Goal: Contribute content: Contribute content

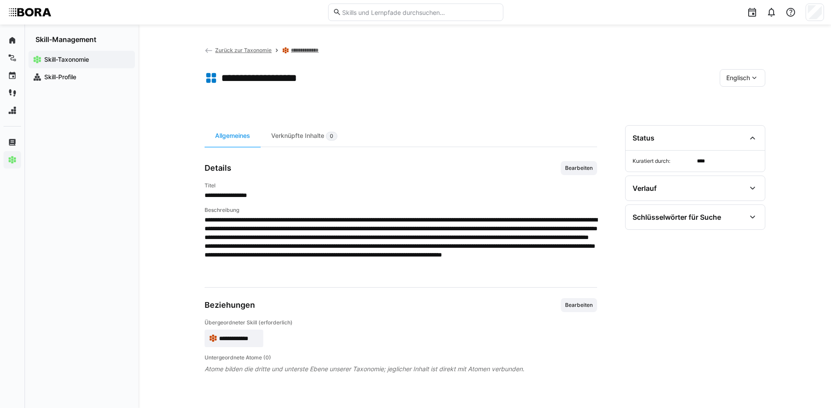
click at [727, 77] on span "Englisch" at bounding box center [739, 78] width 24 height 9
click at [730, 103] on span "Deutsch" at bounding box center [738, 101] width 24 height 9
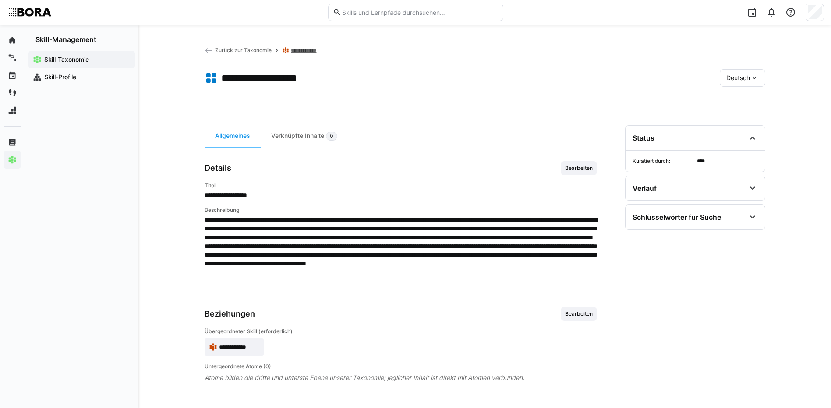
click at [253, 48] on span "Zurück zur Taxonomie" at bounding box center [243, 50] width 57 height 7
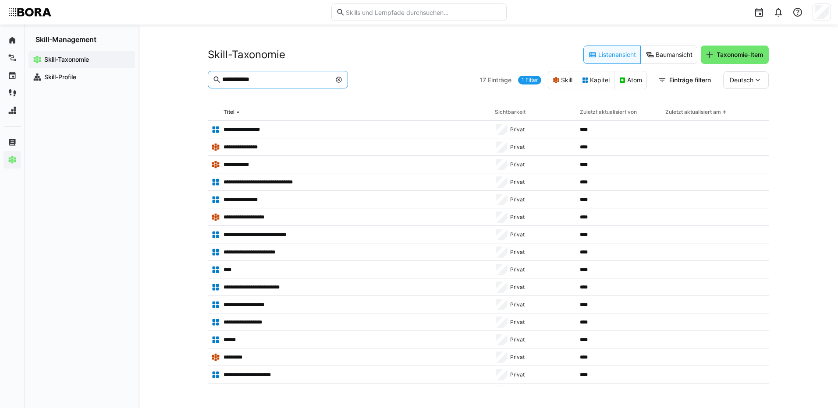
drag, startPoint x: 273, startPoint y: 81, endPoint x: 201, endPoint y: 82, distance: 71.4
click at [201, 82] on div "**********" at bounding box center [487, 217] width 699 height 384
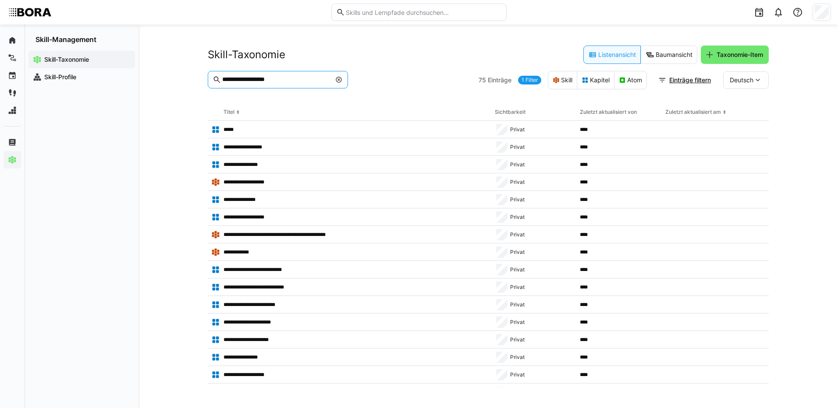
type input "**********"
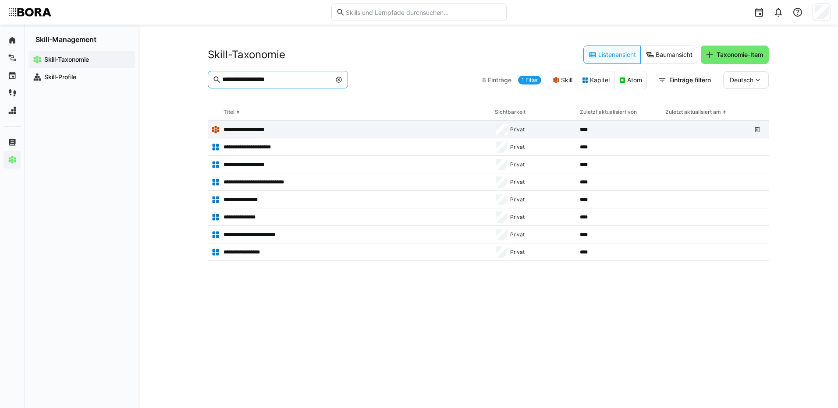
click at [274, 128] on p "**********" at bounding box center [251, 129] width 56 height 7
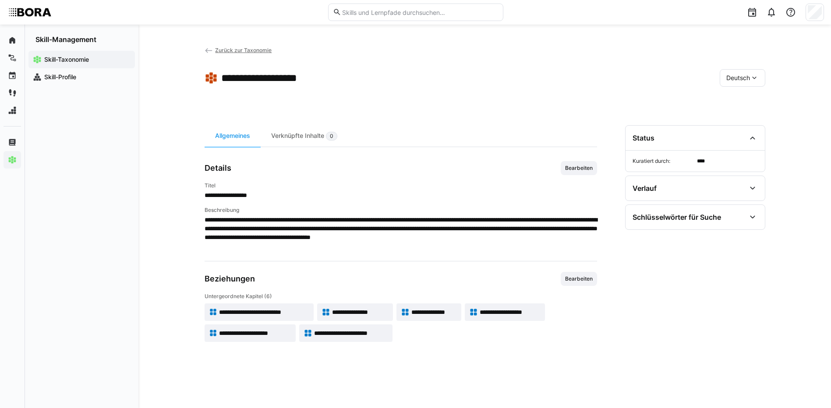
click at [261, 315] on span "**********" at bounding box center [264, 312] width 90 height 9
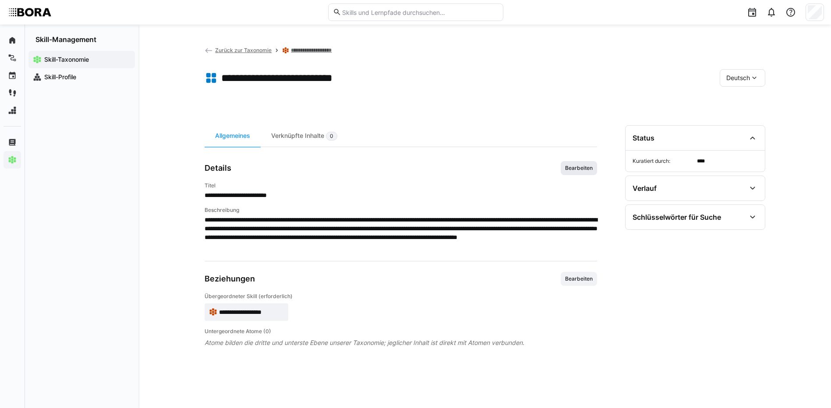
click at [580, 170] on span "Bearbeiten" at bounding box center [578, 168] width 29 height 7
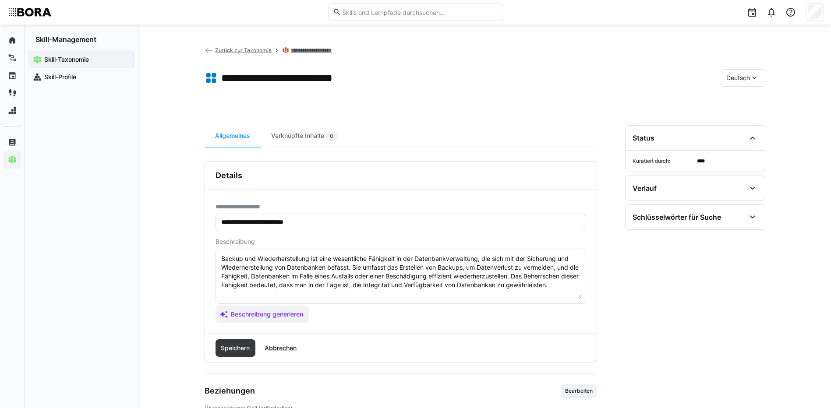
click at [577, 288] on textarea "Backup und Wiederherstellung ist eine wesentliche Fähigkeit in der Datenbankver…" at bounding box center [400, 277] width 361 height 46
paste textarea "*1 - Anfänger: *2 - Mittelstufe: *3 - Fortgeschritten: *4 - Experte: *5 - Starl…"
click at [266, 293] on textarea "Backup und Wiederherstellung ist eine wesentliche Fähigkeit in der Datenbankver…" at bounding box center [400, 277] width 361 height 46
paste textarea "Versteht grundlegende Create, Read, Update, Delete Operationen in Datenbanken."
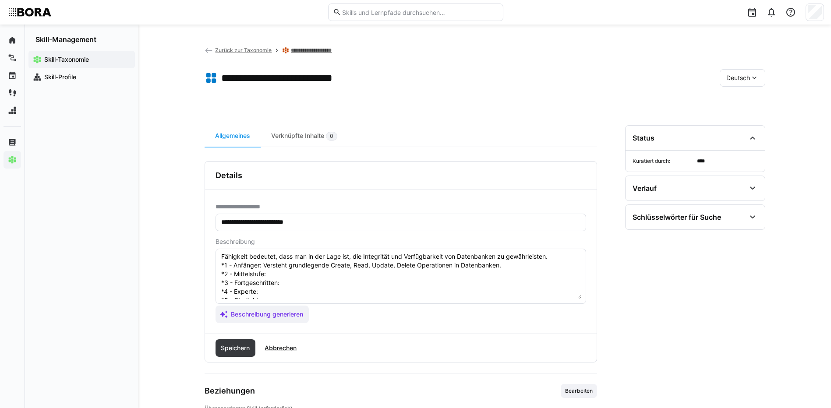
scroll to position [44, 0]
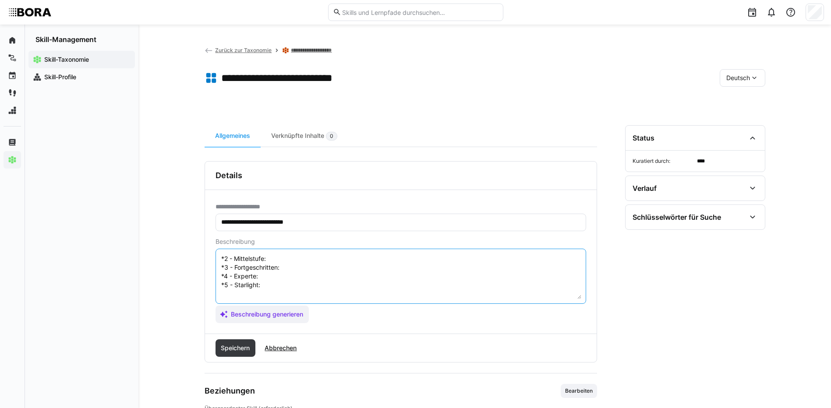
click at [321, 262] on textarea "Backup und Wiederherstellung ist eine wesentliche Fähigkeit in der Datenbankver…" at bounding box center [400, 277] width 361 height 46
paste textarea "Führt CRUD-Operationen sicher und effizient durch."
click at [286, 268] on textarea "Backup und Wiederherstellung ist eine wesentliche Fähigkeit in der Datenbankver…" at bounding box center [400, 277] width 361 height 46
paste textarea "Optimiert CRUD-Prozesse und implementiert Transaktionsmanagement."
click at [281, 276] on textarea "Backup und Wiederherstellung ist eine wesentliche Fähigkeit in der Datenbankver…" at bounding box center [400, 277] width 361 height 46
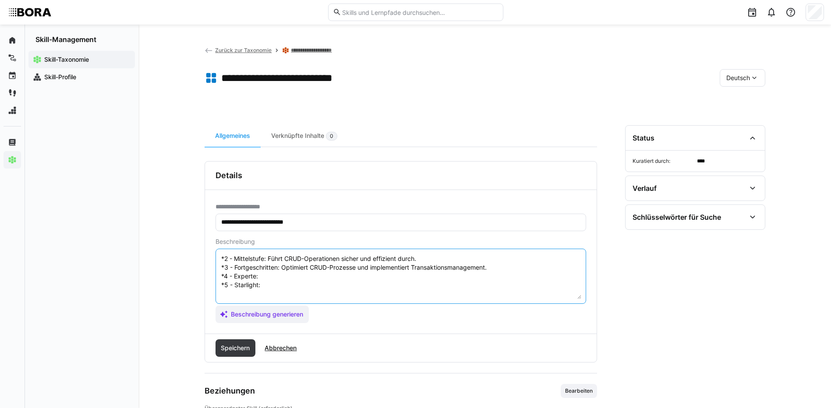
paste textarea "Entwickelt komplexe, performante Datenzugriffsschichten und sichert Datenintegr…"
click at [318, 290] on textarea "Backup und Wiederherstellung ist eine wesentliche Fähigkeit in der Datenbankver…" at bounding box center [400, 277] width 361 height 46
click at [318, 289] on textarea "Backup und Wiederherstellung ist eine wesentliche Fähigkeit in der Datenbankver…" at bounding box center [400, 277] width 361 height 46
paste textarea "Definiert Standards und Architektur für Datenmanagement und Zugriffssteuerung."
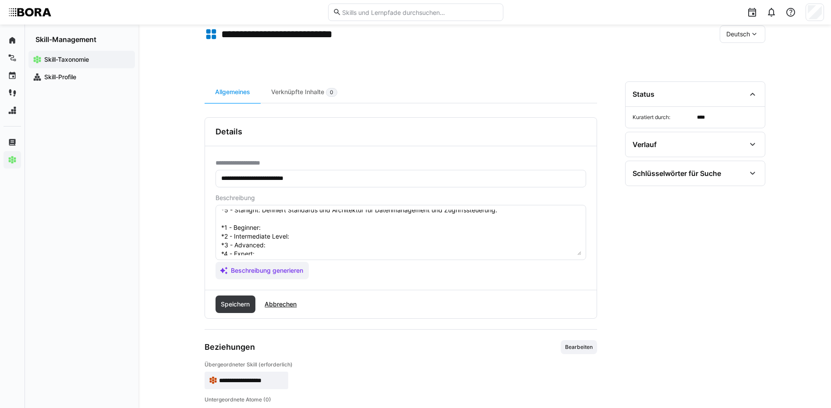
scroll to position [88, 0]
click at [288, 216] on textarea "Backup und Wiederherstellung ist eine wesentliche Fähigkeit in der Datenbankver…" at bounding box center [400, 233] width 361 height 46
paste textarea "Understands basic Create, Read, Update, Delete operations in databases."
click at [316, 225] on textarea at bounding box center [400, 233] width 361 height 46
paste textarea "Performs CRUD operations safely and efficiently."
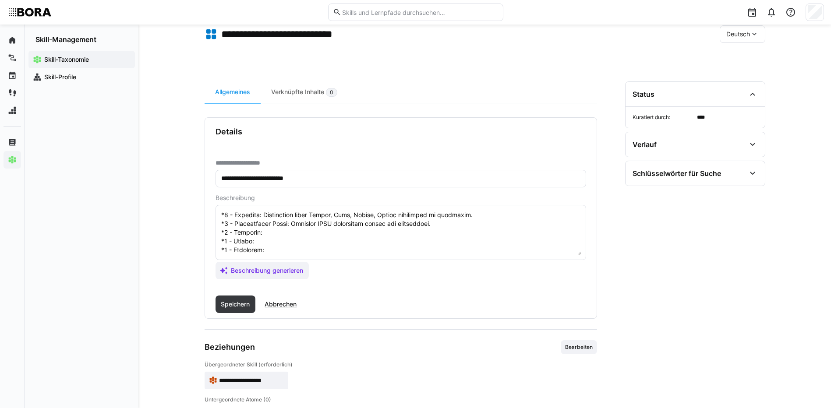
click at [303, 233] on textarea at bounding box center [400, 233] width 361 height 46
paste textarea "Optimizes CRUD processes and implements transaction management."
click at [268, 239] on textarea at bounding box center [400, 233] width 361 height 46
paste textarea "Develops complex, performant data access layers and ensures data integrity."
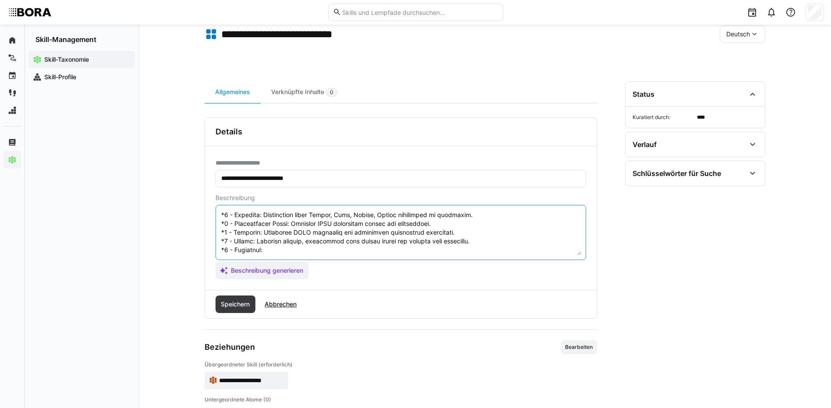
click at [272, 249] on textarea at bounding box center [400, 233] width 361 height 46
paste textarea "Defines standards and architecture for data management and access control."
drag, startPoint x: 221, startPoint y: 216, endPoint x: 504, endPoint y: 250, distance: 285.1
click at [504, 250] on textarea at bounding box center [400, 233] width 361 height 46
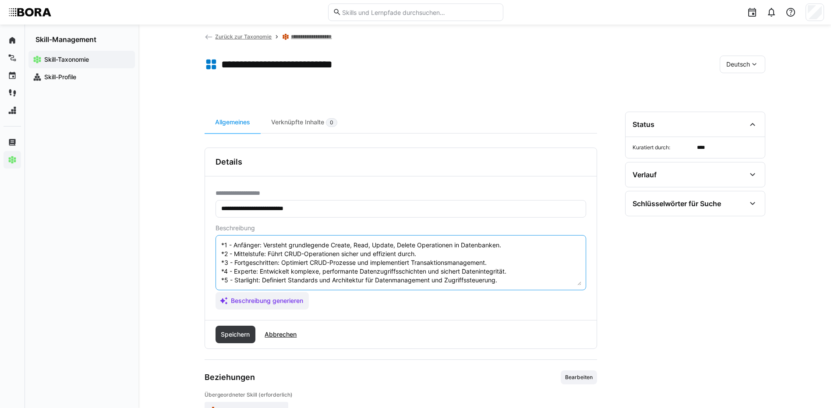
scroll to position [0, 0]
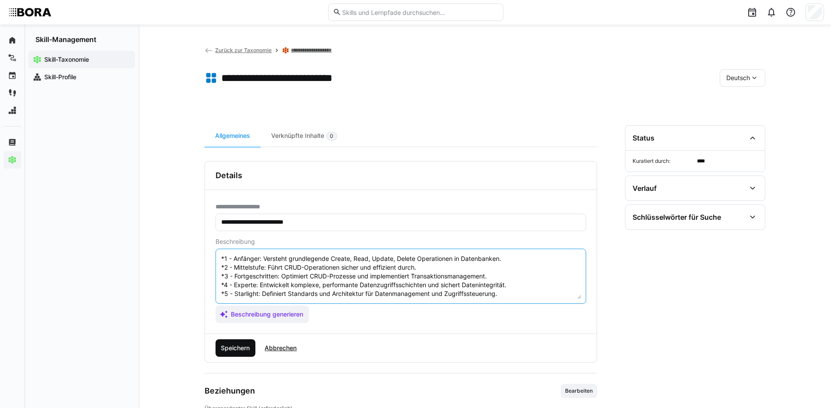
type textarea "Backup und Wiederherstellung ist eine wesentliche Fähigkeit in der Datenbankver…"
click at [237, 348] on span "Speichern" at bounding box center [236, 348] width 32 height 9
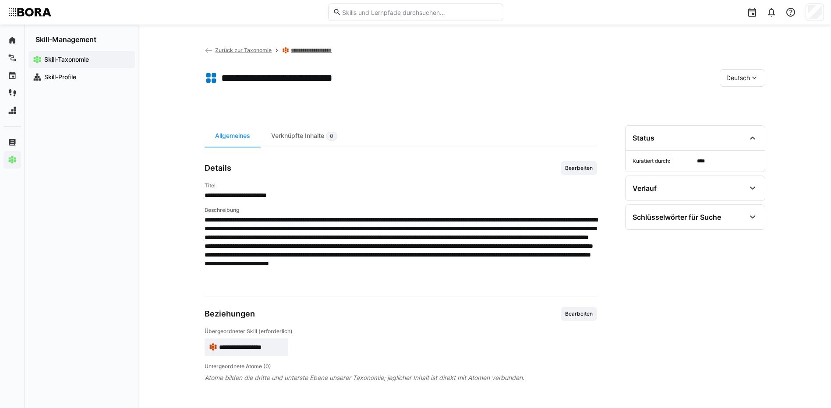
click at [751, 82] on div "Deutsch" at bounding box center [743, 78] width 46 height 18
click at [752, 117] on div "Englisch" at bounding box center [743, 119] width 32 height 9
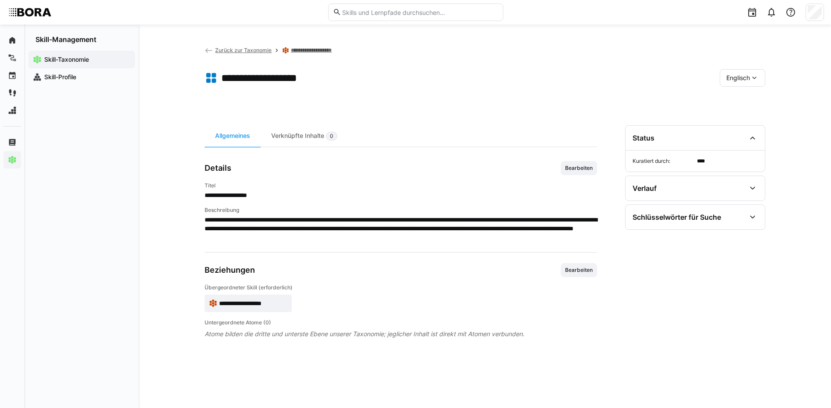
click at [586, 165] on span "Bearbeiten" at bounding box center [578, 168] width 29 height 7
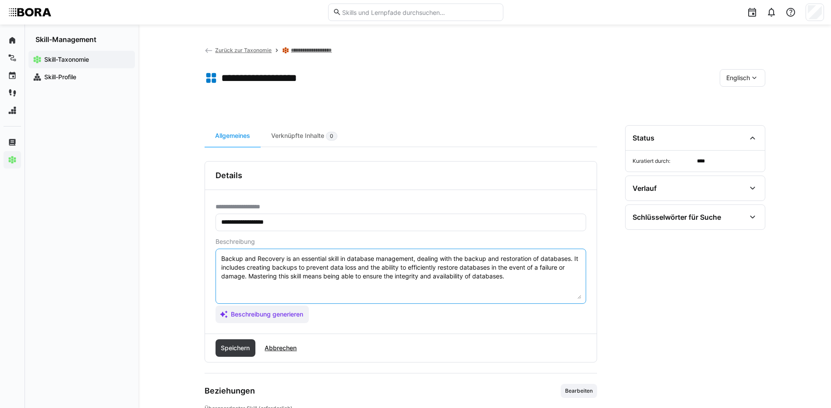
click at [514, 280] on textarea "Backup and Recovery is an essential skill in database management, dealing with …" at bounding box center [400, 277] width 361 height 46
paste textarea "*1 - Beginner: Understands basic Create, Read, Update, Delete operations in dat…"
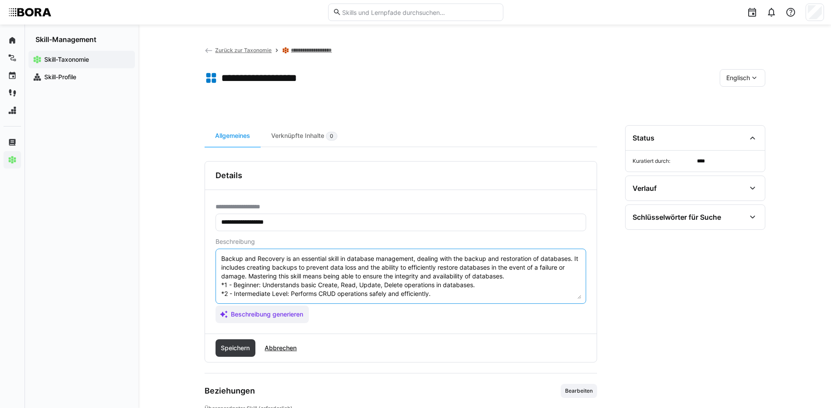
scroll to position [33, 0]
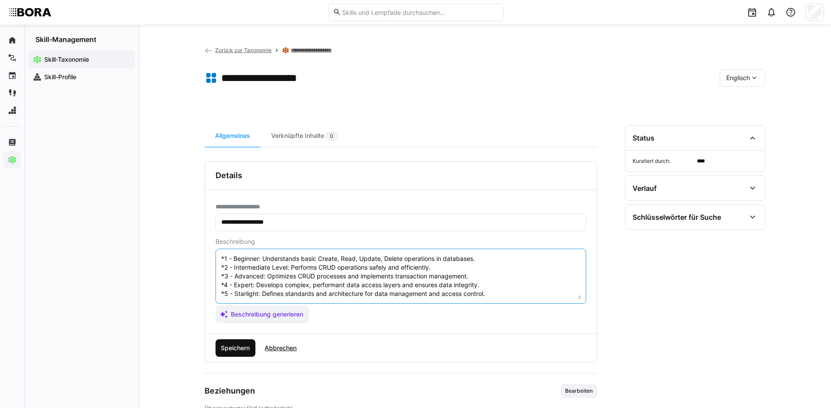
type textarea "Backup and Recovery is an essential skill in database management, dealing with …"
click at [241, 349] on span "Speichern" at bounding box center [236, 348] width 32 height 9
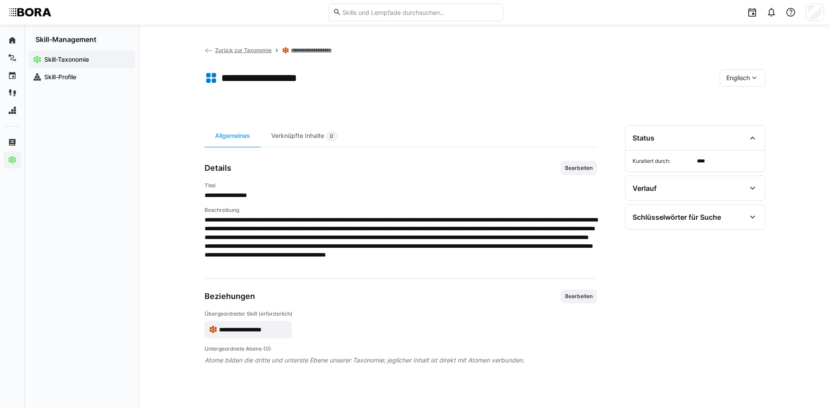
click at [758, 80] on eds-icon at bounding box center [754, 78] width 9 height 9
click at [755, 101] on div "Deutsch" at bounding box center [742, 101] width 32 height 9
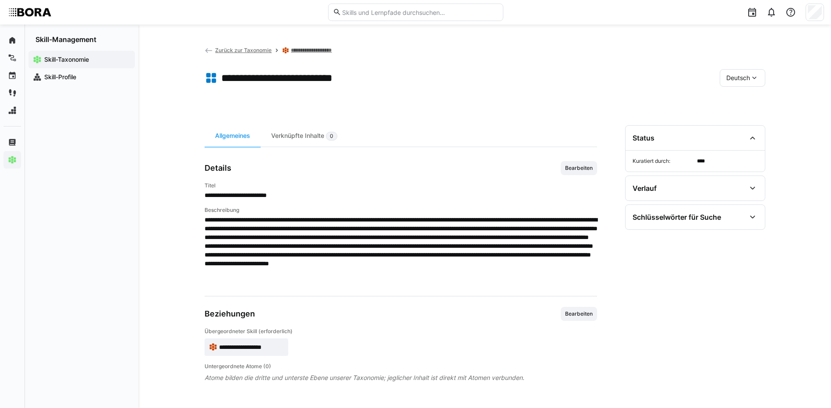
click at [338, 48] on link "**********" at bounding box center [319, 50] width 56 height 7
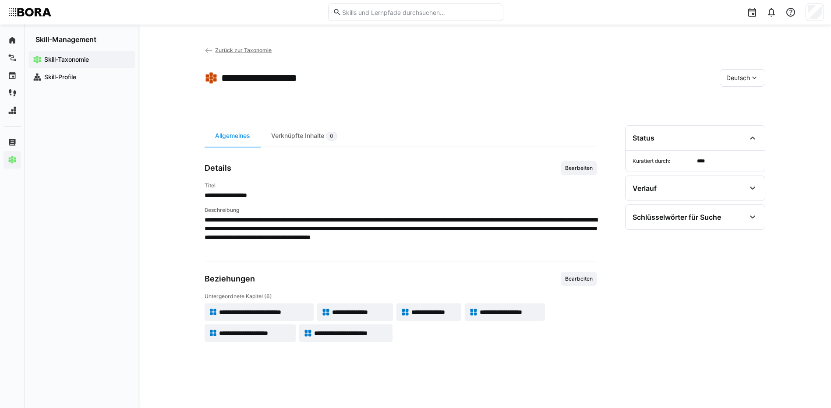
click at [375, 310] on span "**********" at bounding box center [360, 312] width 57 height 9
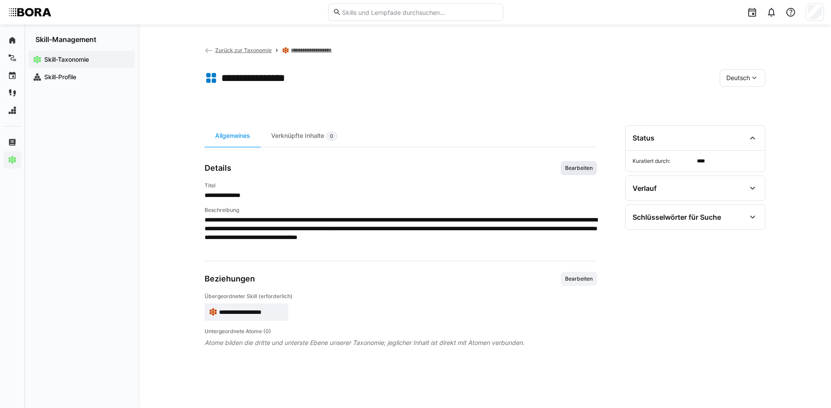
click at [563, 170] on span "Bearbeiten" at bounding box center [579, 168] width 36 height 14
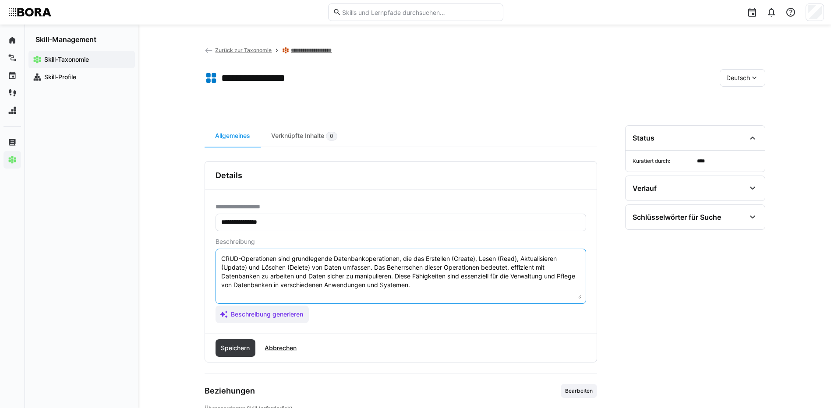
click at [438, 289] on textarea "CRUD-Operationen sind grundlegende Datenbankoperationen, die das Erstellen (Cre…" at bounding box center [400, 277] width 361 height 46
paste textarea "*1 - Anfänger: *2 - Mittelstufe: *3 - Fortgeschritten: *4 - Experte: *5 - Starl…"
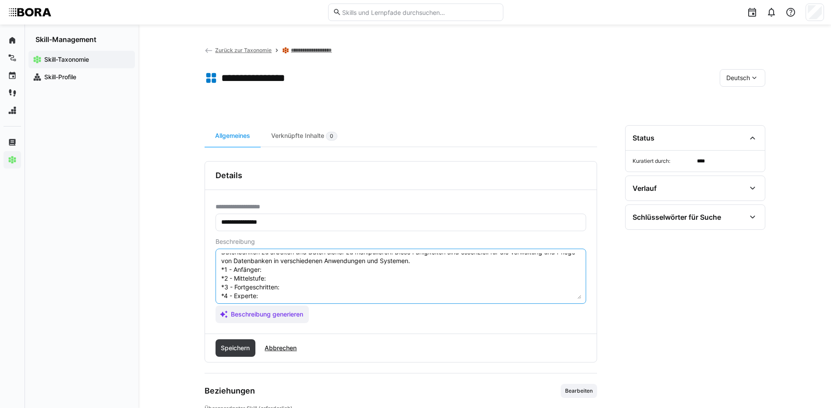
scroll to position [7, 0]
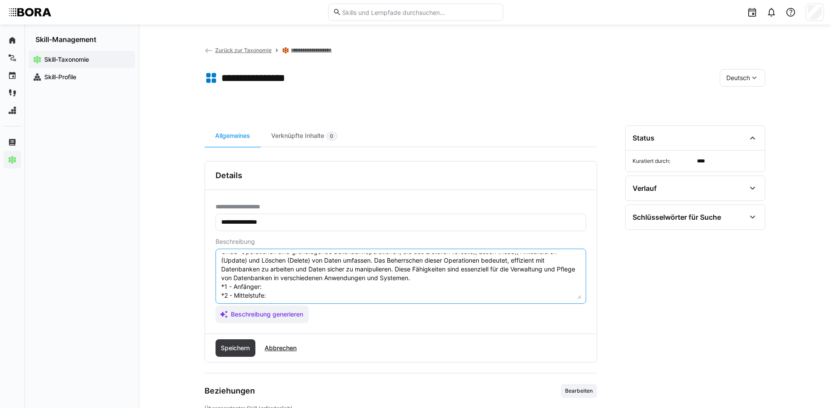
click at [300, 290] on textarea "CRUD-Operationen sind grundlegende Datenbankoperationen, die das Erstellen (Cre…" at bounding box center [400, 277] width 361 height 46
click at [316, 288] on textarea "CRUD-Operationen sind grundlegende Datenbankoperationen, die das Erstellen (Cre…" at bounding box center [400, 277] width 361 height 46
paste textarea "Kennt den Zweck eines Data Dictionary und kann einfache Einträge pflegen."
click at [276, 297] on textarea "CRUD-Operationen sind grundlegende Datenbankoperationen, die das Erstellen (Cre…" at bounding box center [400, 277] width 361 height 46
paste textarea "Erstellt und pflegt umfassende Datenbeschreibungen und -definitionen."
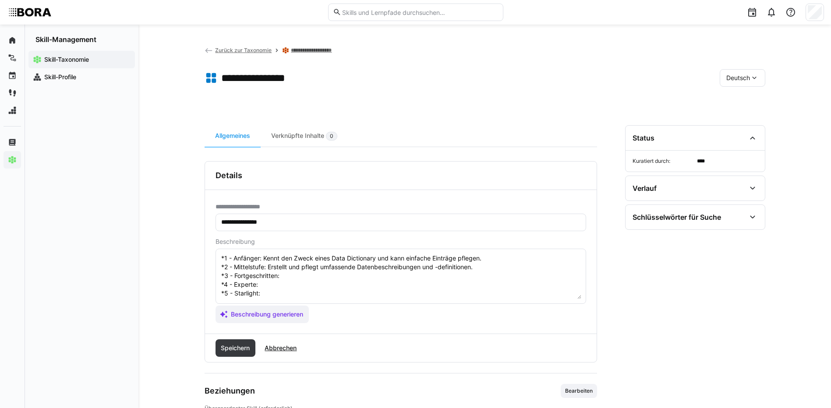
scroll to position [51, 0]
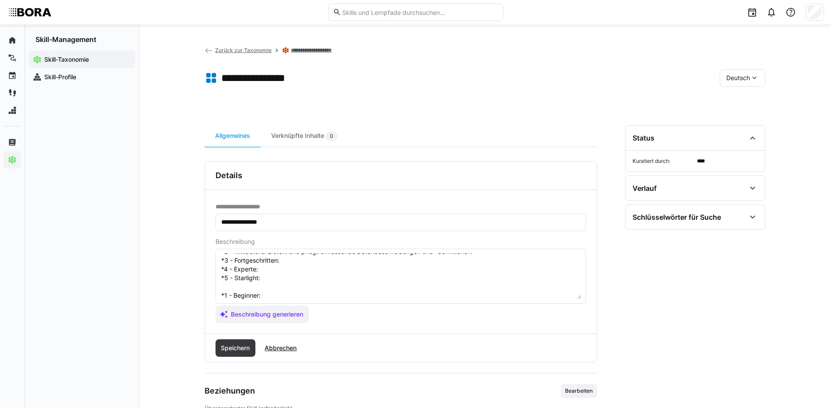
click at [320, 261] on textarea "CRUD-Operationen sind grundlegende Datenbankoperationen, die das Erstellen (Cre…" at bounding box center [400, 277] width 361 height 46
paste textarea "Nutzt das Data Dictionary zur Unterstützung von Datenqualität und -integration."
click at [270, 270] on textarea "CRUD-Operationen sind grundlegende Datenbankoperationen, die das Erstellen (Cre…" at bounding box center [400, 277] width 361 height 46
paste textarea "Entwickelt strukturierte Metadatenmodelle und stellt Datenkonsistenz sicher."
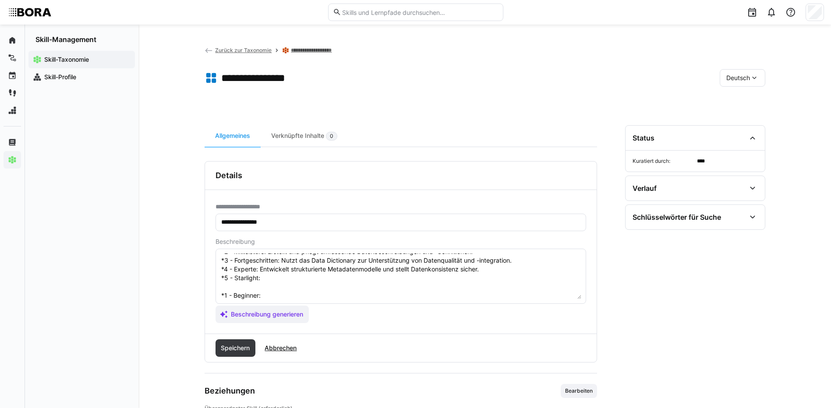
click at [264, 281] on textarea "CRUD-Operationen sind grundlegende Datenbankoperationen, die das Erstellen (Cre…" at bounding box center [400, 277] width 361 height 46
paste textarea "Führt unternehmensweite Metadaten-Strategien mit Governance ein."
click at [277, 296] on textarea "CRUD-Operationen sind grundlegende Datenbankoperationen, die das Erstellen (Cre…" at bounding box center [400, 277] width 361 height 46
paste textarea "Knows the purpose of a data dictionary and can maintain simple entries."
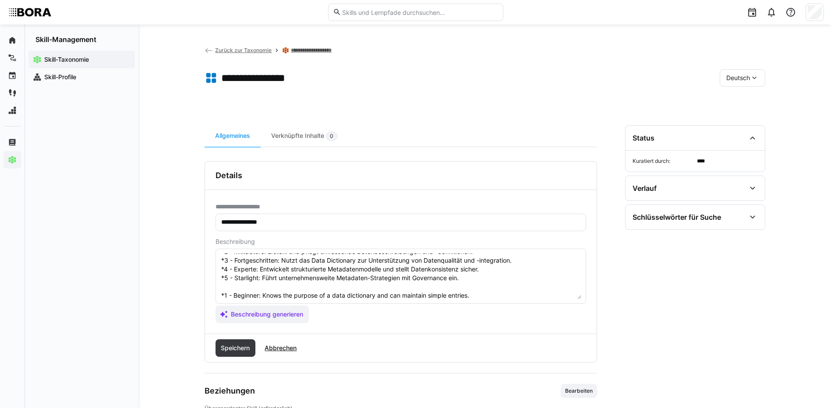
scroll to position [95, 0]
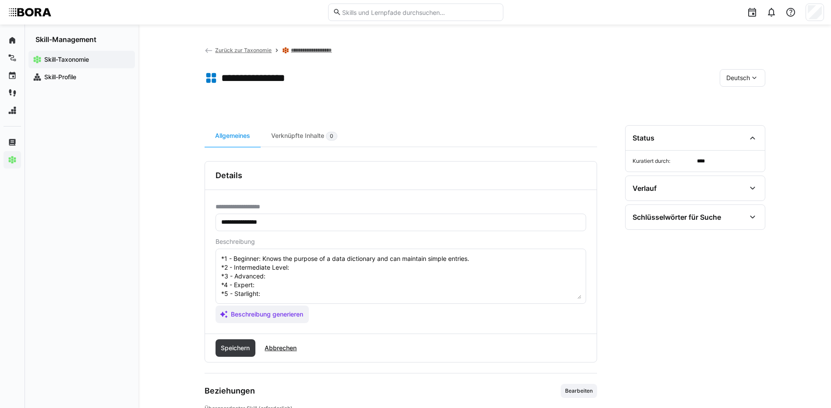
click at [335, 261] on textarea "CRUD-Operationen sind grundlegende Datenbankoperationen, die das Erstellen (Cre…" at bounding box center [400, 277] width 361 height 46
paste textarea "Creates and maintains comprehensive data descriptions and definitions."
drag, startPoint x: 277, startPoint y: 270, endPoint x: 285, endPoint y: 271, distance: 8.4
click at [277, 270] on textarea at bounding box center [400, 277] width 361 height 46
paste textarea "Uses the data dictionary to support data quality and integration."
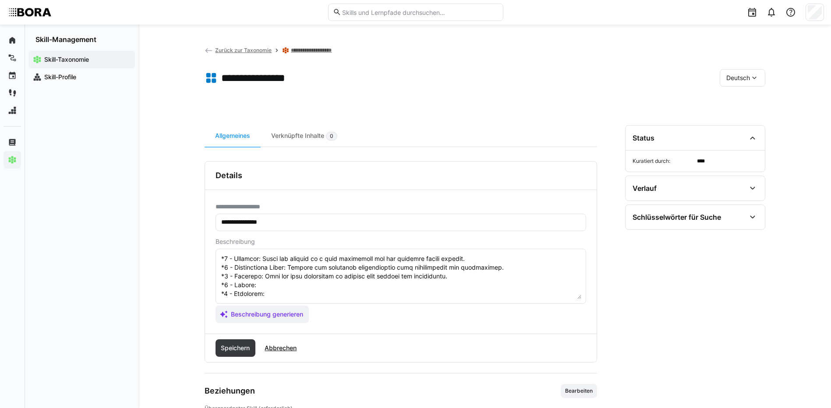
click at [264, 279] on textarea at bounding box center [400, 277] width 361 height 46
paste textarea "Develops structured metadata models and ensures data consistency."
click at [330, 287] on textarea at bounding box center [400, 277] width 361 height 46
paste textarea "Leads company-wide metadata strategies with governance."
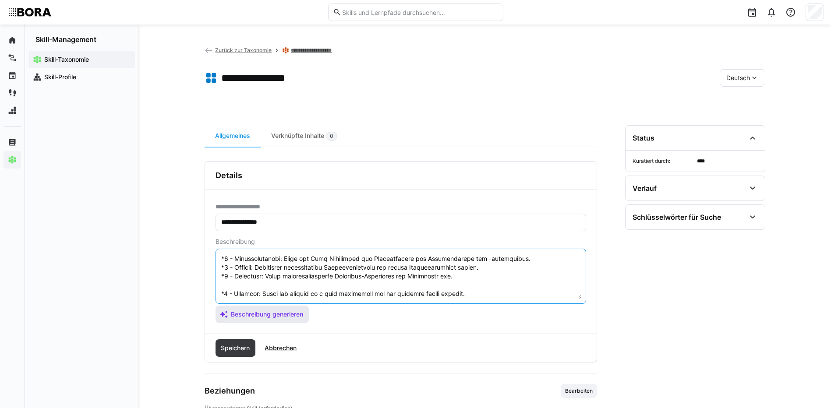
scroll to position [96, 0]
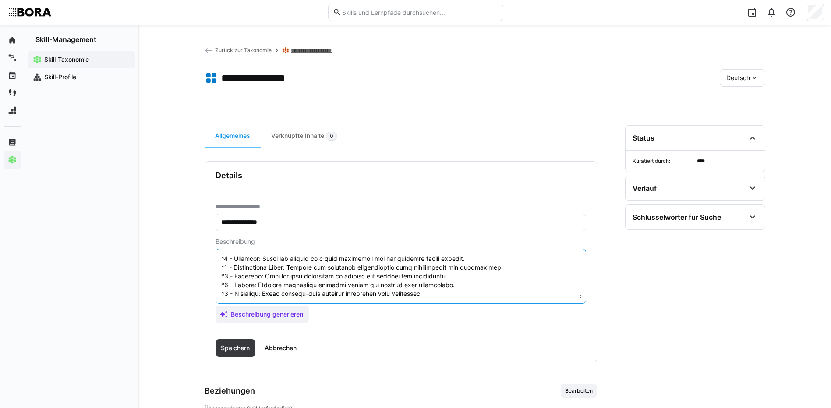
drag, startPoint x: 220, startPoint y: 291, endPoint x: 331, endPoint y: 321, distance: 114.8
click at [334, 319] on app-assistant-generate-form "Beschreibung Beschreibung generieren" at bounding box center [401, 280] width 371 height 85
type textarea "CRUD-Operationen sind grundlegende Datenbankoperationen, die das Erstellen (Cre…"
click at [241, 351] on span "Speichern" at bounding box center [236, 348] width 32 height 9
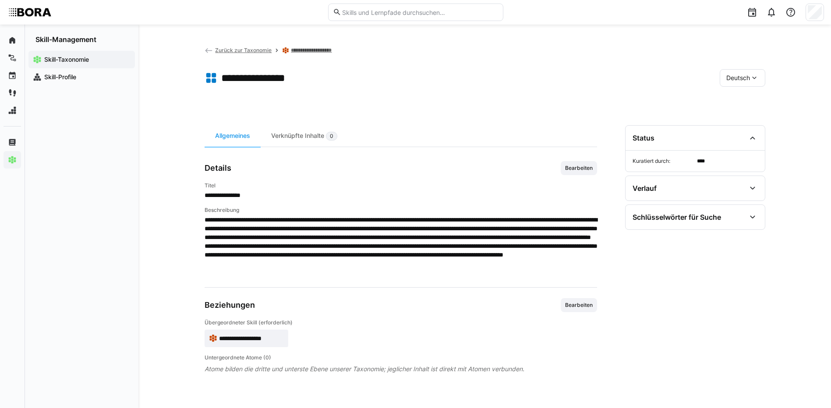
click at [732, 83] on div "Deutsch" at bounding box center [743, 78] width 46 height 18
click at [742, 123] on span "Englisch" at bounding box center [739, 119] width 24 height 9
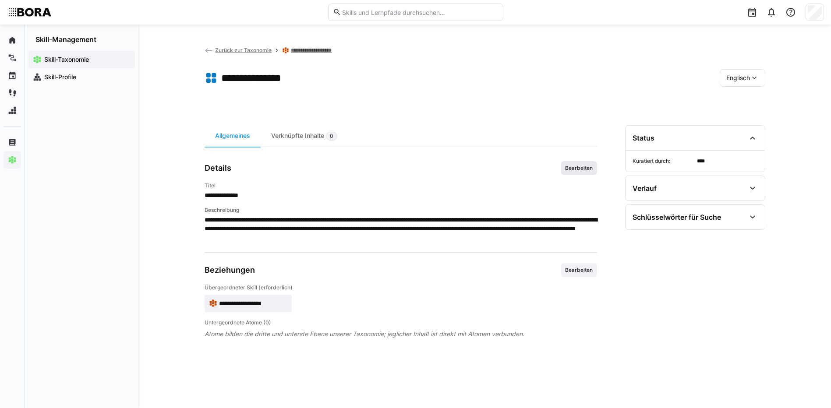
click at [568, 167] on span "Bearbeiten" at bounding box center [578, 168] width 29 height 7
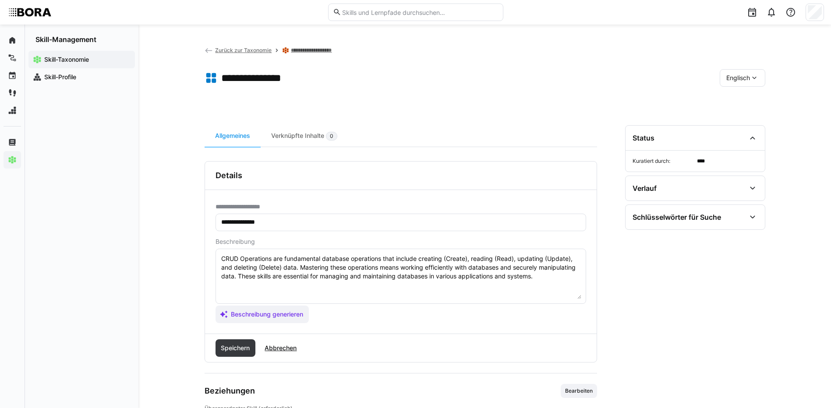
click at [557, 278] on textarea "CRUD Operations are fundamental database operations that include creating (Crea…" at bounding box center [400, 277] width 361 height 46
paste textarea "*1 - Beginner: Knows the purpose of a data dictionary and can maintain simple e…"
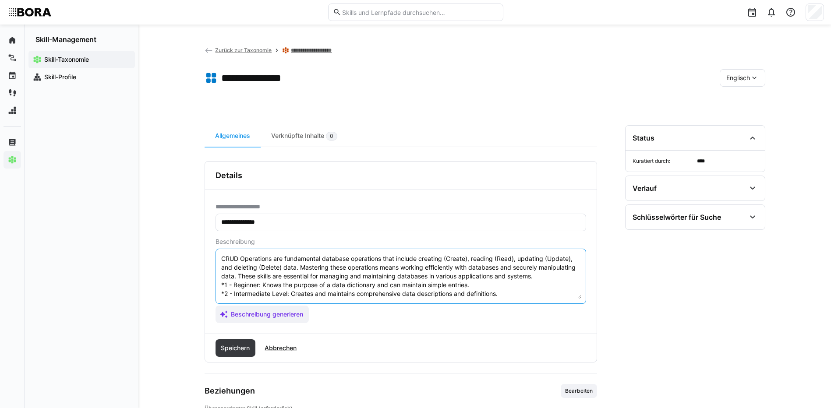
scroll to position [33, 0]
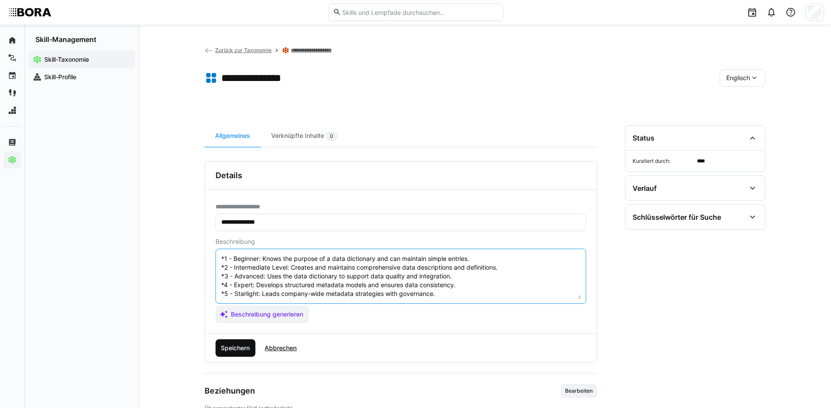
type textarea "CRUD Operations are fundamental database operations that include creating (Crea…"
click at [238, 346] on span "Speichern" at bounding box center [236, 348] width 32 height 9
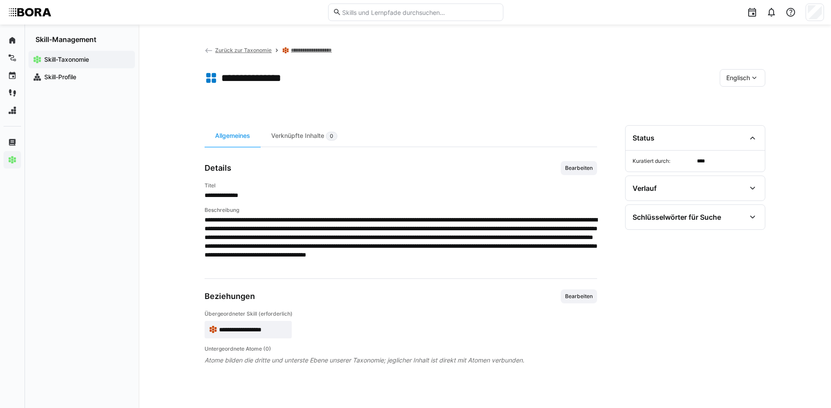
click at [744, 85] on div "Englisch" at bounding box center [743, 78] width 46 height 18
click at [755, 104] on div "Deutsch" at bounding box center [742, 101] width 32 height 9
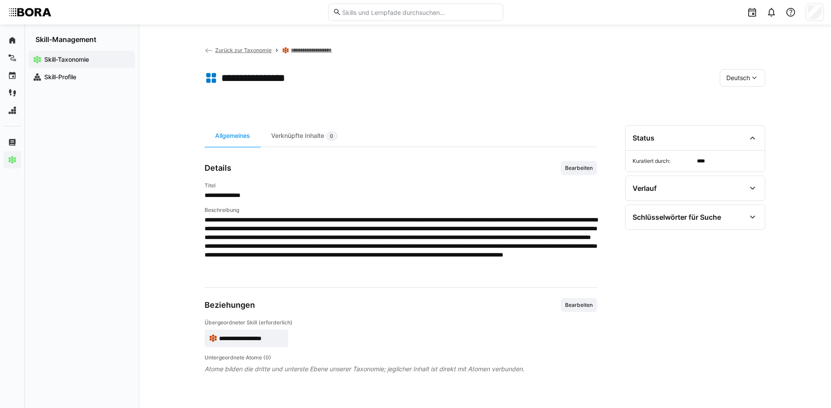
click at [263, 50] on span "Zurück zur Taxonomie" at bounding box center [243, 50] width 57 height 7
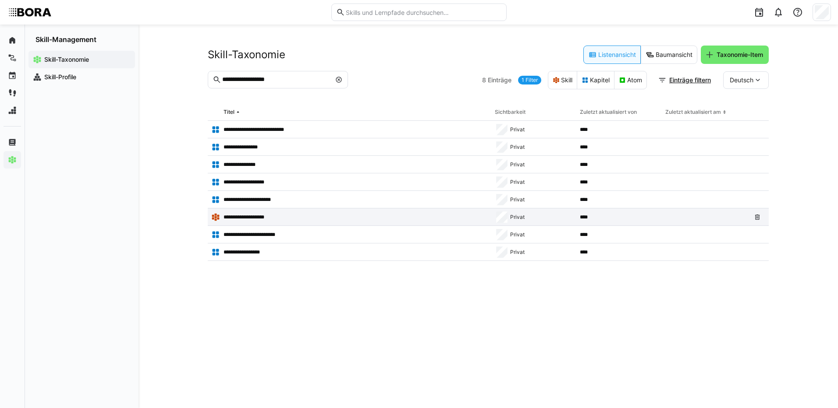
click at [229, 211] on div "**********" at bounding box center [350, 218] width 284 height 18
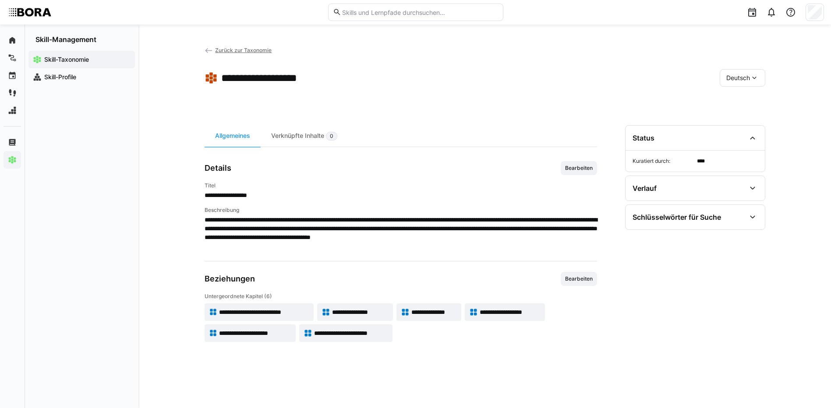
click at [373, 309] on span "**********" at bounding box center [360, 312] width 57 height 9
click at [420, 308] on span "**********" at bounding box center [434, 312] width 46 height 9
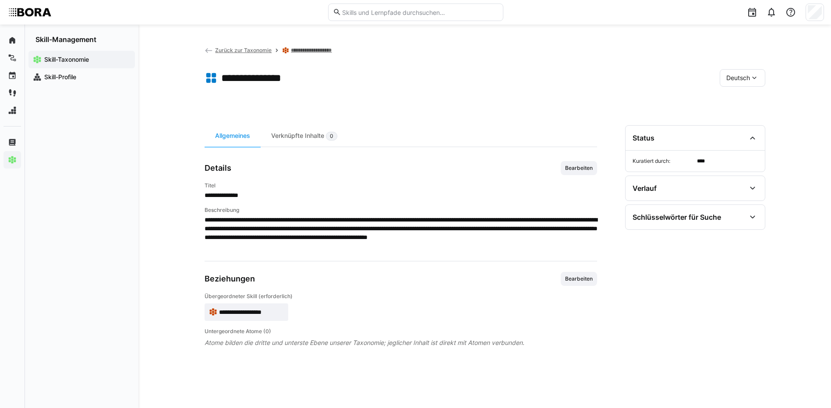
drag, startPoint x: 575, startPoint y: 169, endPoint x: 541, endPoint y: 190, distance: 40.3
click at [575, 169] on span "Bearbeiten" at bounding box center [578, 168] width 29 height 7
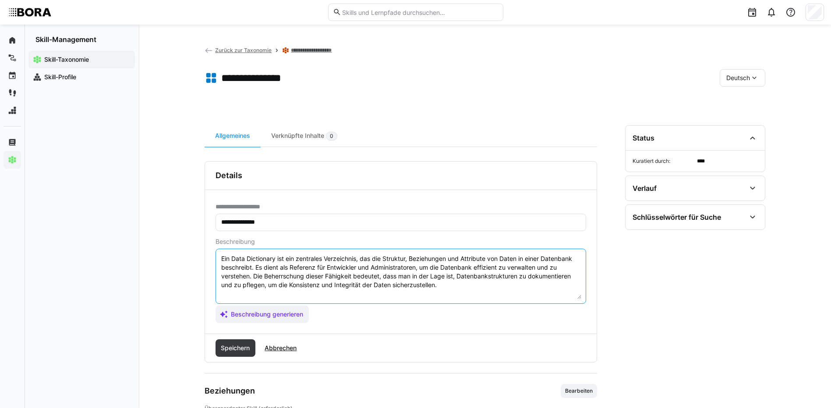
click at [446, 288] on textarea "Ein Data Dictionary ist ein zentrales Verzeichnis, das die Struktur, Beziehunge…" at bounding box center [400, 277] width 361 height 46
paste textarea "*1 - Anfänger: *2 - Mittelstufe: *3 - Fortgeschritten: *4 - Experte: *5 - Starl…"
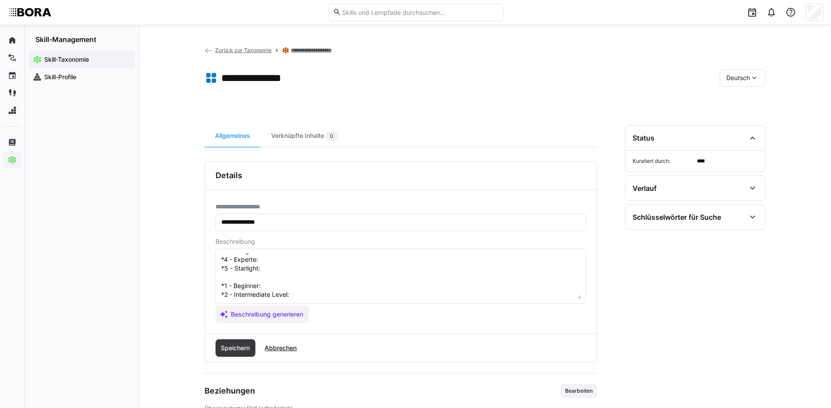
scroll to position [7, 0]
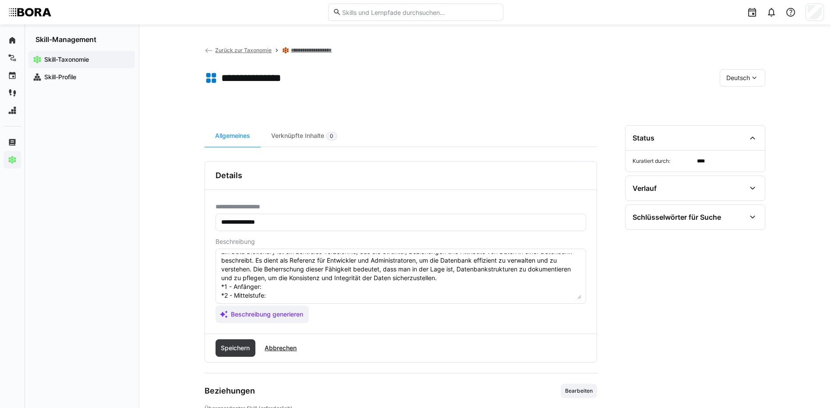
click at [271, 285] on textarea "Ein Data Dictionary ist ein zentrales Verzeichnis, das die Struktur, Beziehunge…" at bounding box center [400, 277] width 361 height 46
paste textarea "Kennt grundlegende Sicherheitskonzepte (Passwörter, Zugriffsrechte)."
click at [287, 295] on textarea "Ein Data Dictionary ist ein zentrales Verzeichnis, das die Struktur, Beziehunge…" at bounding box center [400, 277] width 361 height 46
paste textarea "Setzt Basis-Sicherheitsmaßnahmen um (z.B. Rollen, Verschlüsselung)."
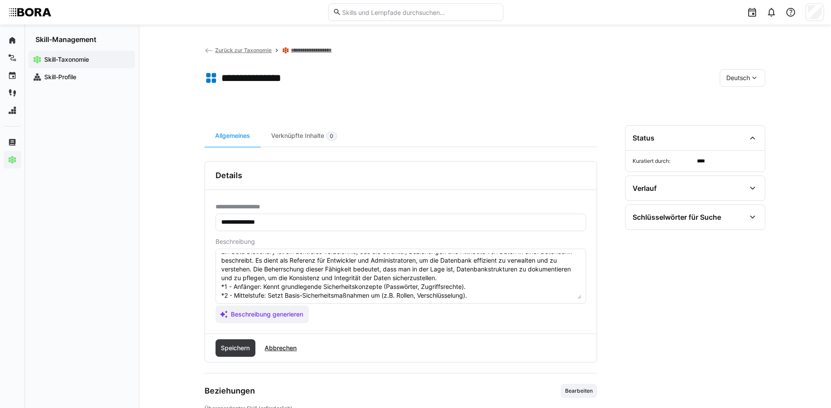
scroll to position [51, 0]
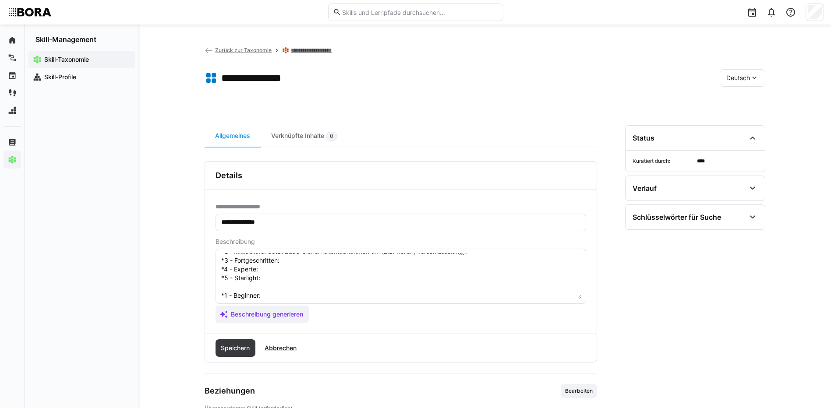
click at [342, 263] on textarea "Ein Data Dictionary ist ein zentrales Verzeichnis, das die Struktur, Beziehunge…" at bounding box center [400, 277] width 361 height 46
paste textarea "Entwickelt und implementiert Sicherheitsrichtlinien und -mechanismen."
click at [301, 271] on textarea "Ein Data Dictionary ist ein zentrales Verzeichnis, das die Struktur, Beziehunge…" at bounding box center [400, 277] width 361 height 46
paste textarea "Überwacht Sicherheitsvorfälle, führt Audits durch und schützt gegen Angriffe."
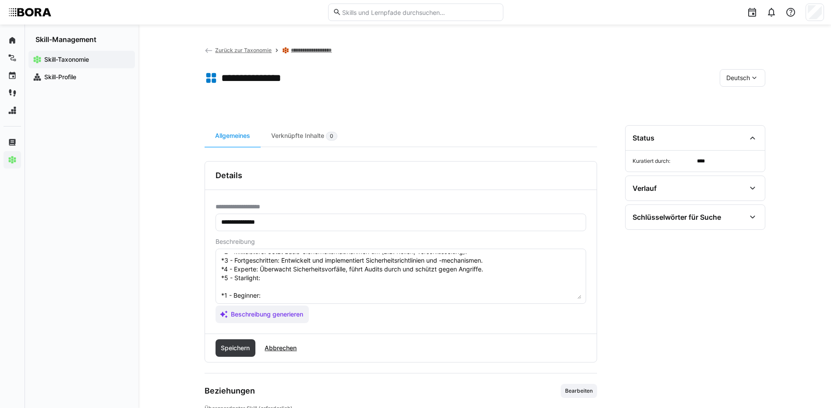
click at [284, 280] on textarea "Ein Data Dictionary ist ein zentrales Verzeichnis, das die Struktur, Beziehunge…" at bounding box center [400, 277] width 361 height 46
paste textarea "Definiert Sicherheitsstandards und verantwortet Compliance im Unternehmen."
click at [275, 290] on textarea "Ein Data Dictionary ist ein zentrales Verzeichnis, das die Struktur, Beziehunge…" at bounding box center [400, 277] width 361 height 46
click at [277, 294] on textarea "Ein Data Dictionary ist ein zentrales Verzeichnis, das die Struktur, Beziehunge…" at bounding box center [400, 277] width 361 height 46
paste textarea "Understands basic security concepts (passwords, access rights)."
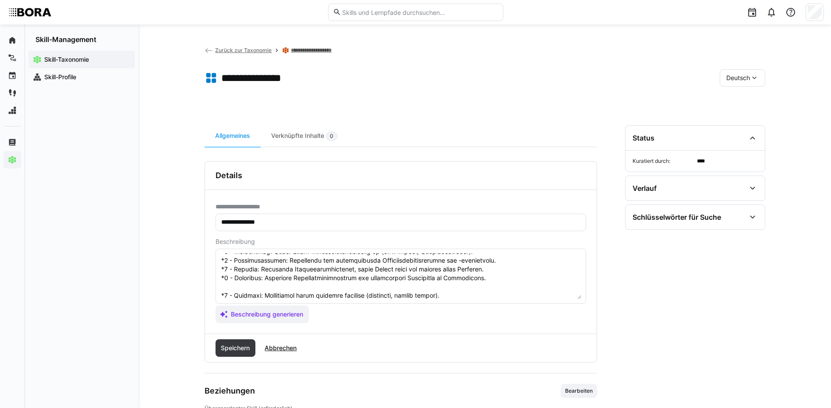
scroll to position [95, 0]
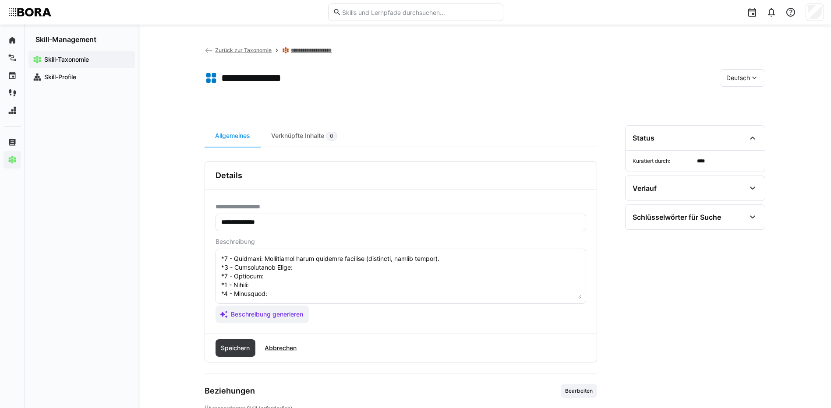
click at [302, 266] on textarea at bounding box center [400, 277] width 361 height 46
click at [301, 265] on textarea at bounding box center [400, 277] width 361 height 46
paste textarea "Implements basic security measures (e.g., roles, encryption)."
click at [323, 272] on textarea at bounding box center [400, 277] width 361 height 46
paste textarea "Develops and implements security policies and mechanisms."
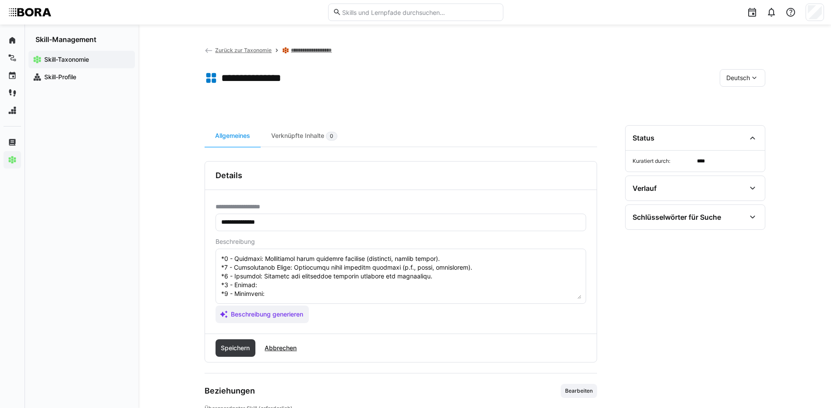
click at [284, 279] on textarea at bounding box center [400, 277] width 361 height 46
paste textarea "Monitors security incidents, conducts audits, and protects against attacks."
click at [284, 287] on textarea at bounding box center [400, 277] width 361 height 46
paste textarea "Defines security standards and oversees compliance company-wide."
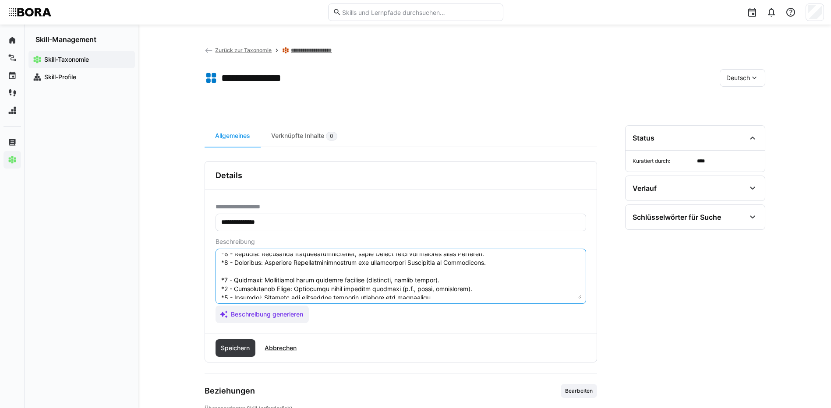
scroll to position [51, 0]
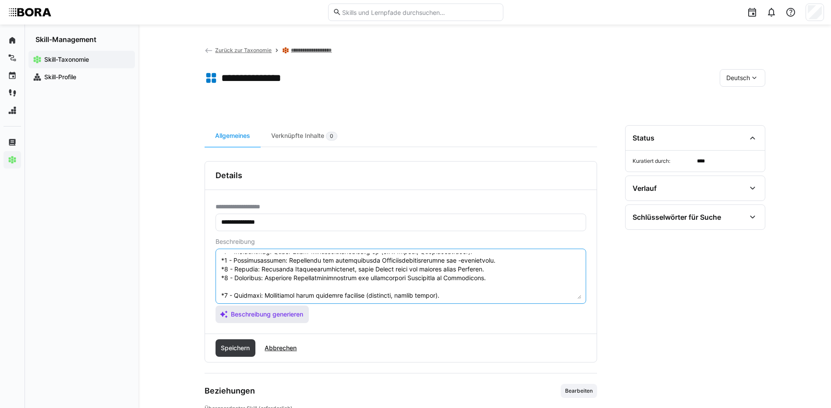
drag, startPoint x: 220, startPoint y: 294, endPoint x: 280, endPoint y: 312, distance: 61.7
click at [278, 313] on app-assistant-generate-form "Beschreibung Beschreibung generieren" at bounding box center [401, 280] width 371 height 85
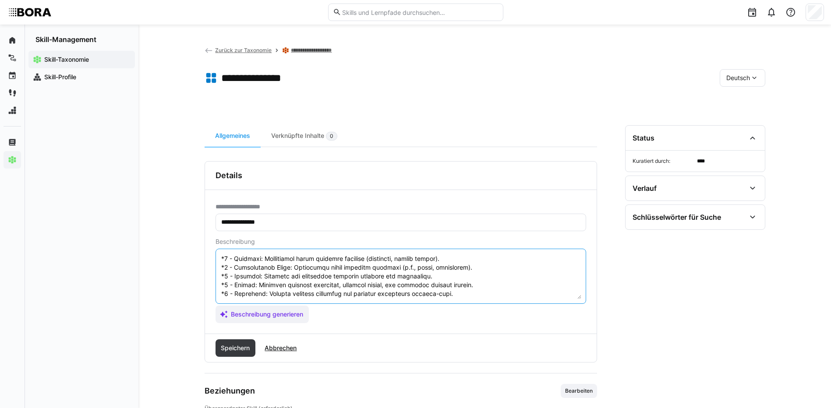
click at [301, 279] on textarea at bounding box center [400, 277] width 361 height 46
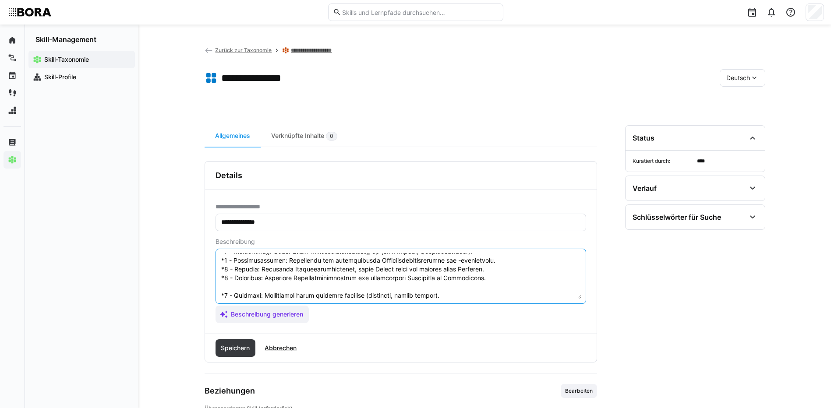
scroll to position [96, 0]
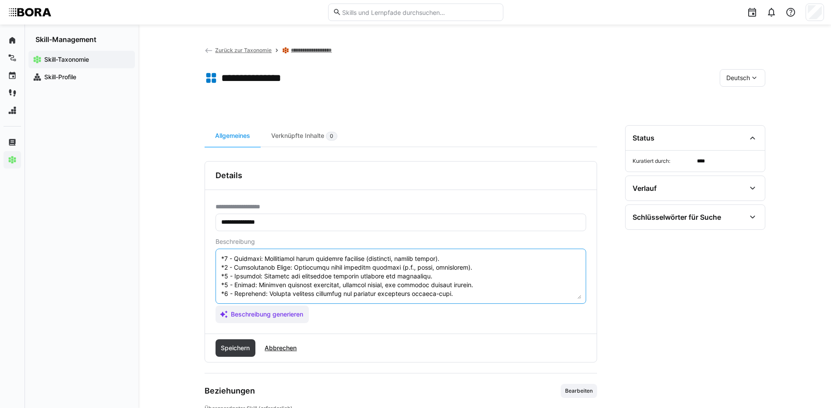
drag, startPoint x: 221, startPoint y: 294, endPoint x: 339, endPoint y: 318, distance: 120.1
click at [339, 318] on app-assistant-generate-form "Beschreibung Beschreibung generieren" at bounding box center [401, 280] width 371 height 85
type textarea "Ein Data Dictionary ist ein zentrales Verzeichnis, das die Struktur, Beziehunge…"
click at [224, 349] on span "Speichern" at bounding box center [236, 348] width 32 height 9
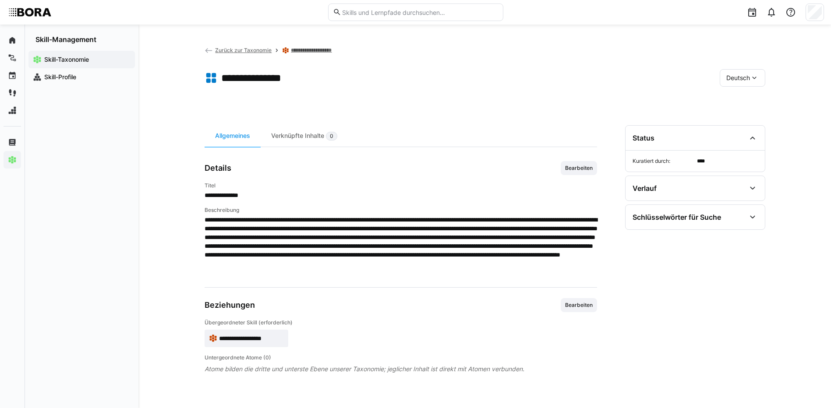
click at [748, 70] on div "Deutsch" at bounding box center [743, 78] width 46 height 18
click at [741, 121] on span "Englisch" at bounding box center [739, 119] width 24 height 9
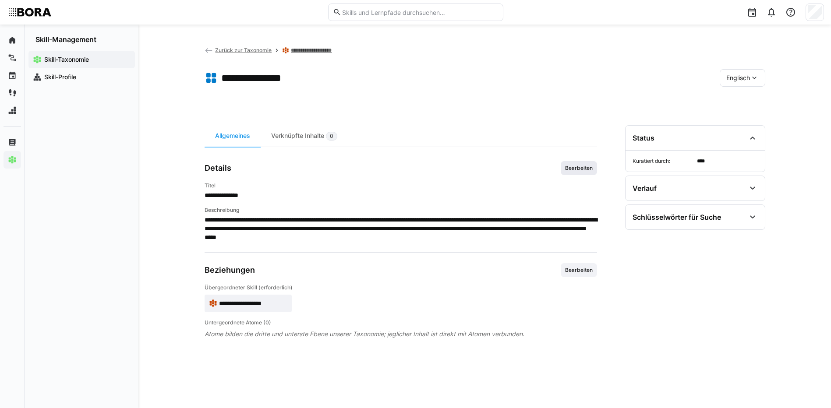
click at [577, 164] on span "Bearbeiten" at bounding box center [579, 168] width 36 height 14
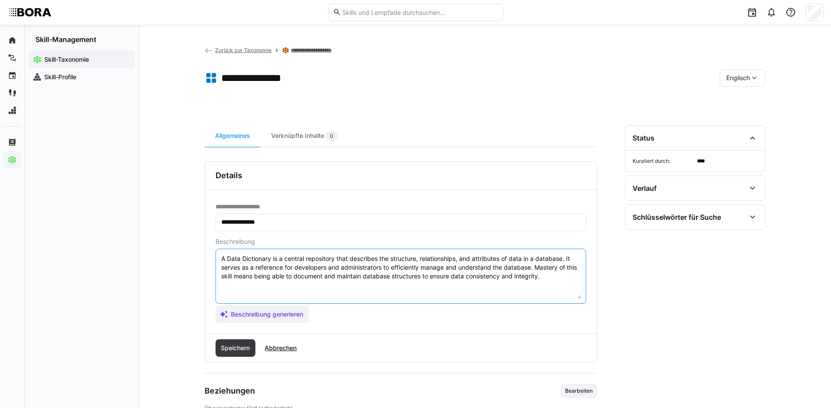
click at [544, 282] on textarea "A Data Dictionary is a central repository that describes the structure, relatio…" at bounding box center [400, 277] width 361 height 46
paste textarea "*1 - Beginner: Understands basic security concepts (passwords, access rights). …"
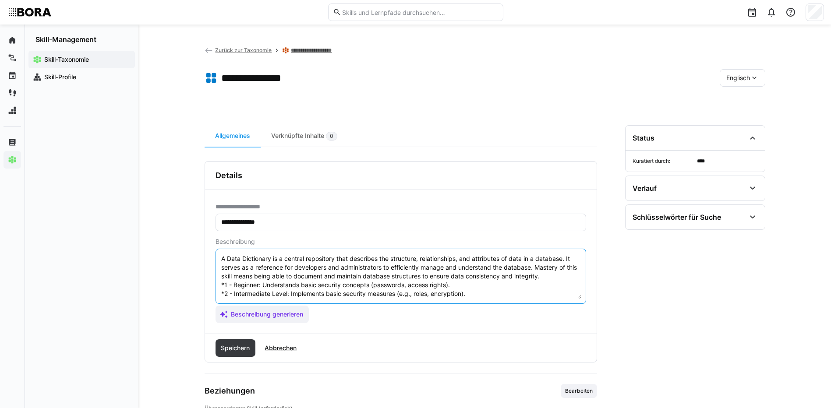
scroll to position [33, 0]
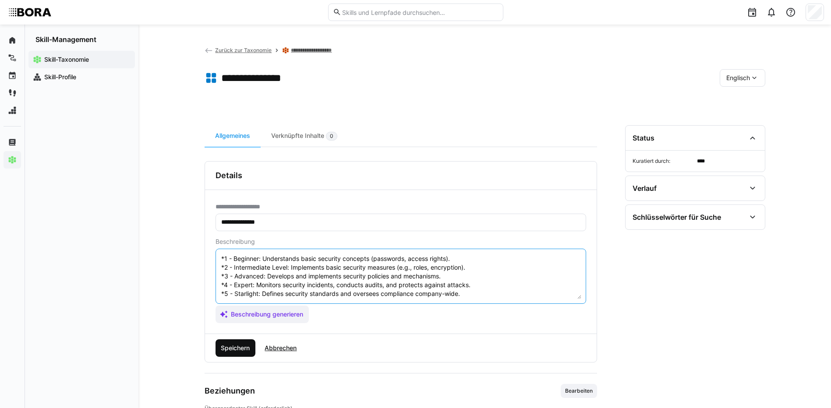
type textarea "A Data Dictionary is a central repository that describes the structure, relatio…"
click at [248, 347] on span "Speichern" at bounding box center [236, 348] width 32 height 9
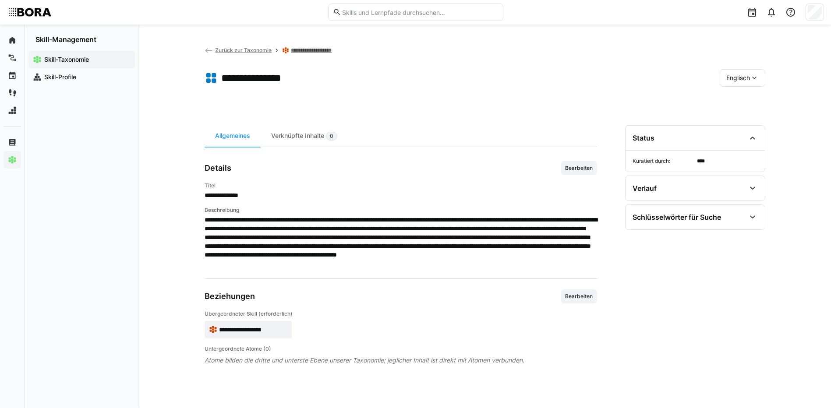
click at [746, 78] on span "Englisch" at bounding box center [739, 78] width 24 height 9
click at [747, 99] on span "Deutsch" at bounding box center [738, 101] width 24 height 9
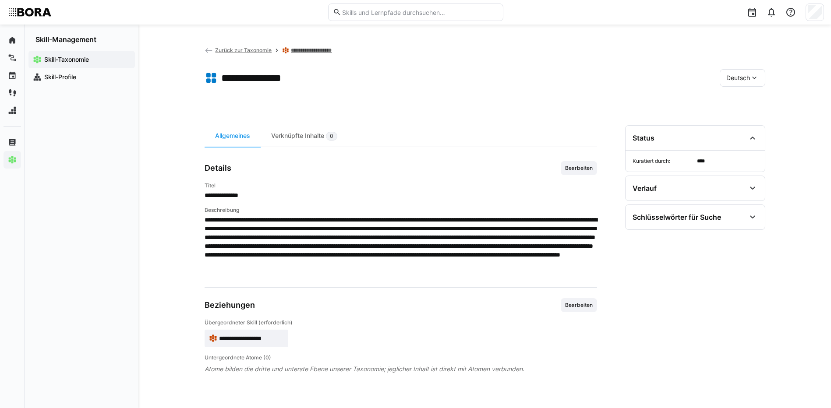
click at [315, 49] on link "**********" at bounding box center [319, 50] width 56 height 7
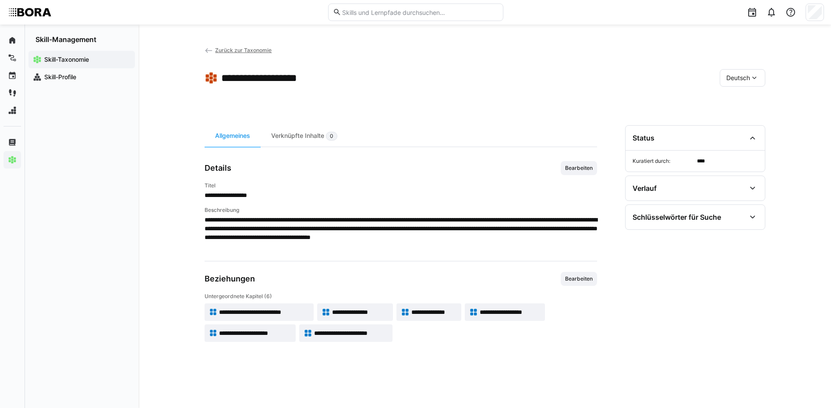
click at [505, 309] on span "**********" at bounding box center [510, 312] width 61 height 9
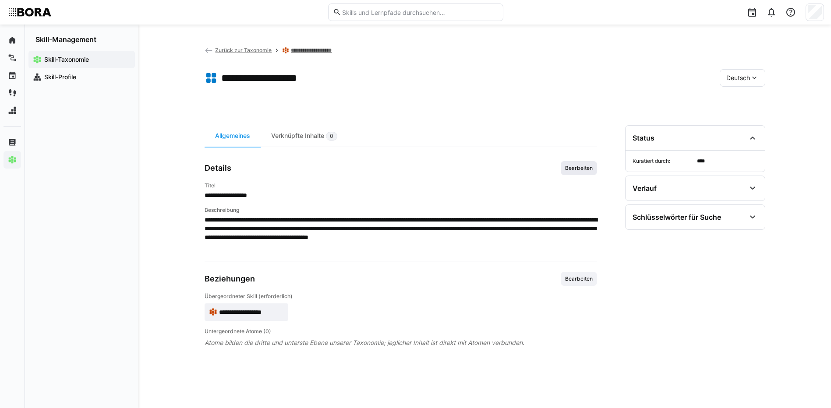
click at [575, 167] on span "Bearbeiten" at bounding box center [578, 168] width 29 height 7
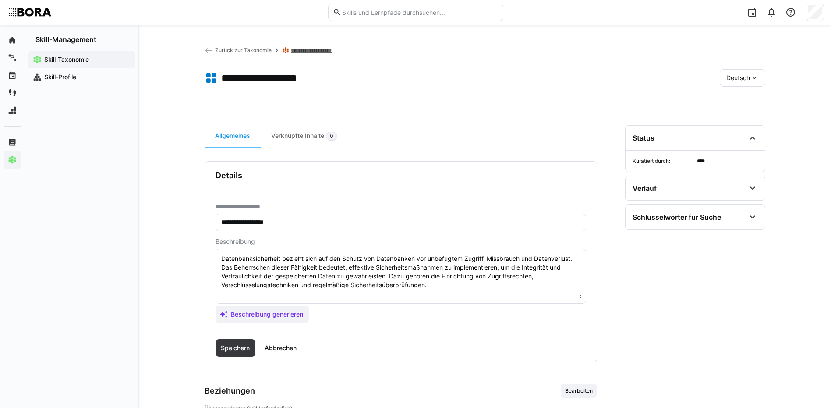
click at [457, 285] on textarea "Datenbanksicherheit bezieht sich auf den Schutz von Datenbanken vor unbefugtem …" at bounding box center [400, 277] width 361 height 46
paste textarea "*1 - Anfänger: *2 - Mittelstufe: *3 - Fortgeschritten: *4 - Experte: *5 - Starl…"
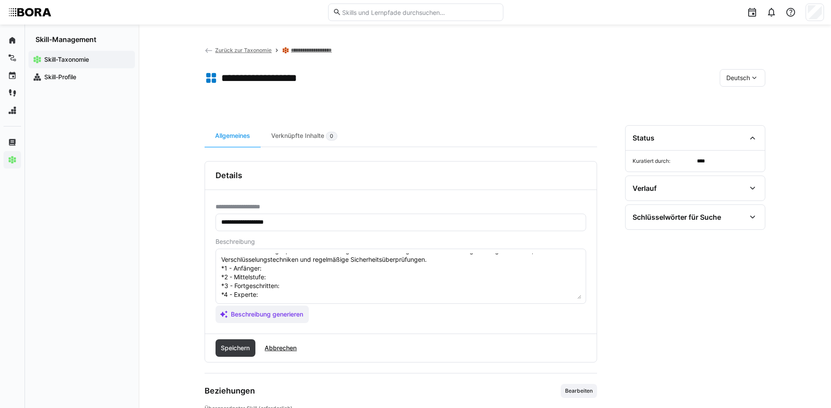
scroll to position [7, 0]
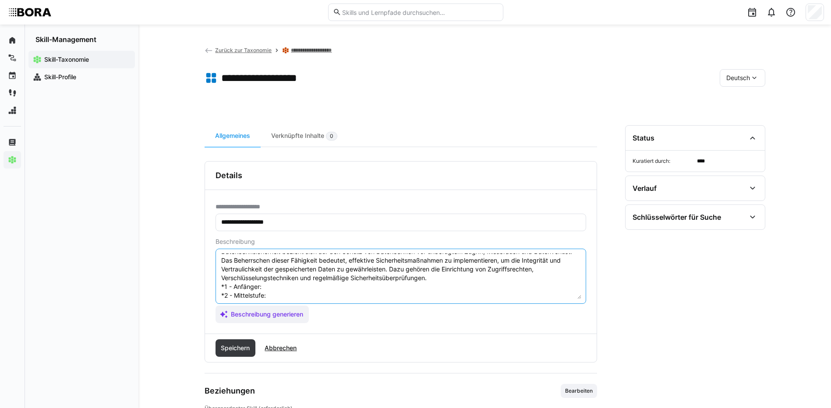
click at [296, 289] on textarea "Datenbanksicherheit bezieht sich auf den Schutz von Datenbanken vor unbefugtem …" at bounding box center [400, 277] width 361 height 46
paste textarea "Kennt Versionsmanagement als Konzept und einfache Tools."
click at [283, 296] on textarea "Datenbanksicherheit bezieht sich auf den Schutz von Datenbanken vor unbefugtem …" at bounding box center [400, 277] width 361 height 46
paste textarea "Verwendet Versionierungstools zur Verwaltung von Datenbankschemata."
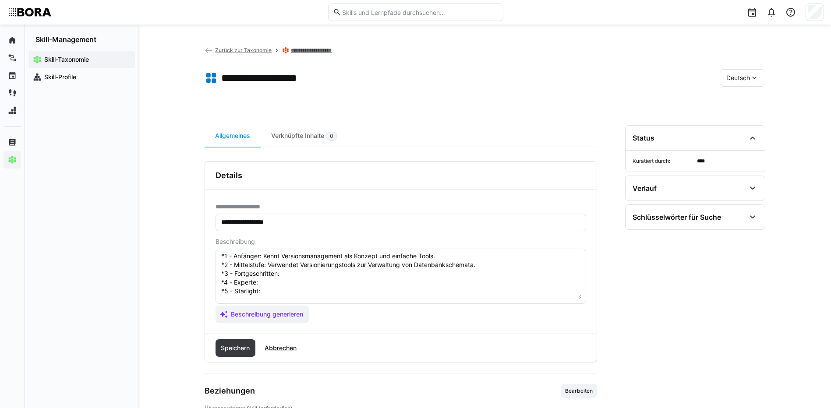
scroll to position [51, 0]
click at [298, 263] on textarea "Datenbanksicherheit bezieht sich auf den Schutz von Datenbanken vor unbefugtem …" at bounding box center [400, 277] width 361 height 46
paste textarea "Entwickelt automatisierte Versionierungs- und Deploymentprozesse."
click at [297, 270] on textarea "Datenbanksicherheit bezieht sich auf den Schutz von Datenbanken vor unbefugtem …" at bounding box center [400, 277] width 361 height 46
paste textarea "Führt komplexe Migrationen mit Versionskontrolle und Rollback-Strategien durch."
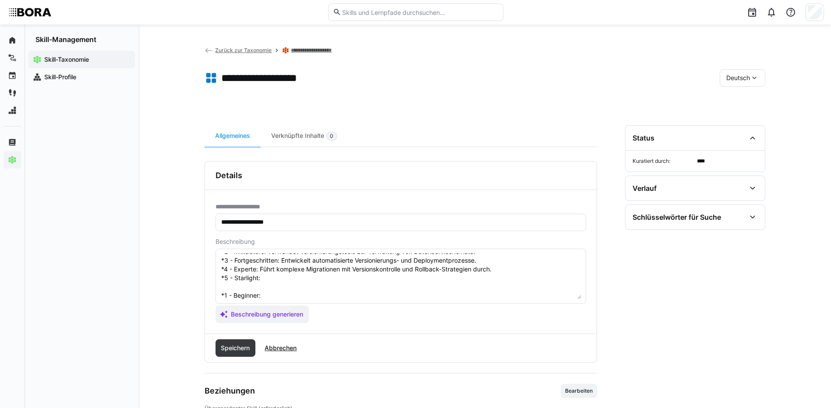
click at [293, 280] on textarea "Datenbanksicherheit bezieht sich auf den Schutz von Datenbanken vor unbefugtem …" at bounding box center [400, 277] width 361 height 46
paste textarea "Definiert strategische Vorgaben für Datenbankversionierung und -verwaltung."
click at [280, 293] on textarea "Datenbanksicherheit bezieht sich auf den Schutz von Datenbanken vor unbefugtem …" at bounding box center [400, 277] width 361 height 46
paste textarea "Knows version management concepts and simple tools."
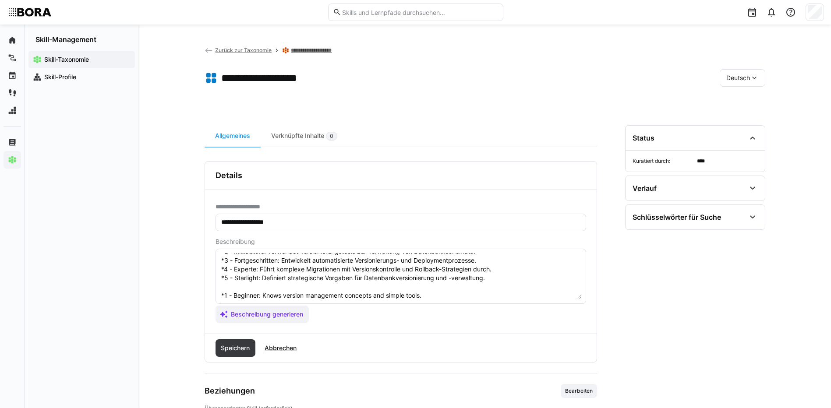
scroll to position [95, 0]
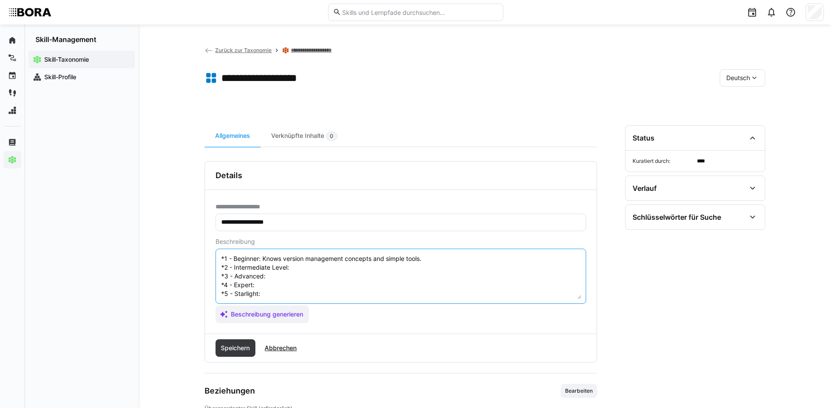
click at [312, 264] on textarea "Datenbanksicherheit bezieht sich auf den Schutz von Datenbanken vor unbefugtem …" at bounding box center [400, 277] width 361 height 46
paste textarea "Uses versioning tools to manage database schemas."
click at [291, 271] on textarea at bounding box center [400, 277] width 361 height 46
paste textarea "Develops automated versioning and deployment processes."
click at [264, 278] on textarea at bounding box center [400, 277] width 361 height 46
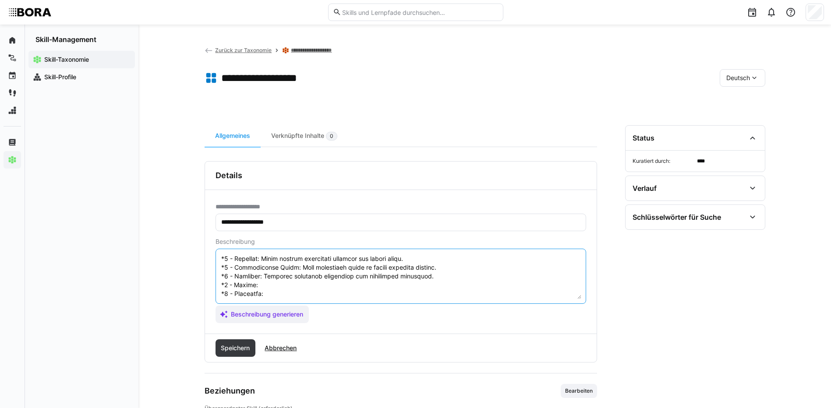
paste textarea "Executes complex migrations with version control and rollback strategies."
click at [285, 293] on textarea at bounding box center [400, 277] width 361 height 46
click at [283, 290] on textarea at bounding box center [400, 277] width 361 height 46
paste textarea "Defines strategic guidelines for database versioning and management."
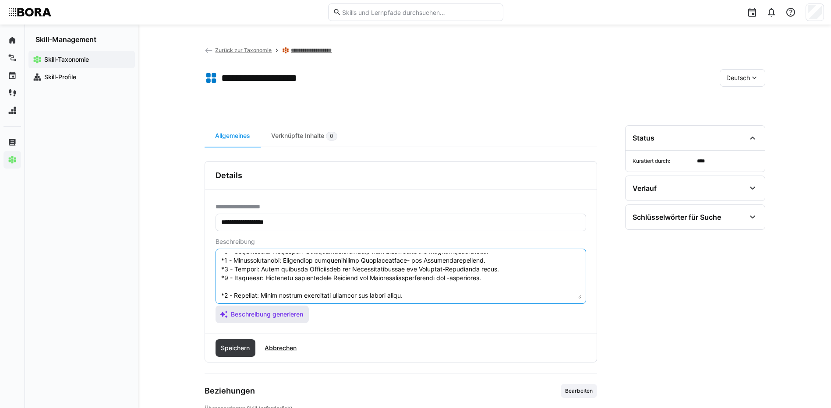
scroll to position [96, 0]
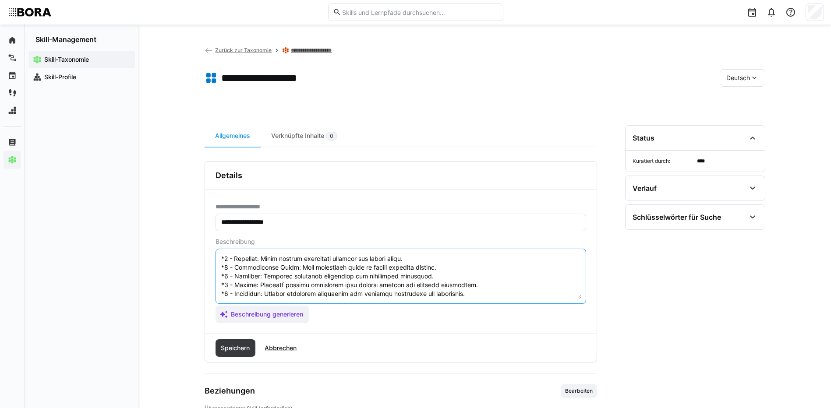
drag, startPoint x: 220, startPoint y: 294, endPoint x: 279, endPoint y: 332, distance: 69.4
click at [279, 327] on div "**********" at bounding box center [401, 262] width 392 height 144
type textarea "Datenbanksicherheit bezieht sich auf den Schutz von Datenbanken vor unbefugtem …"
click at [224, 349] on span "Speichern" at bounding box center [236, 348] width 32 height 9
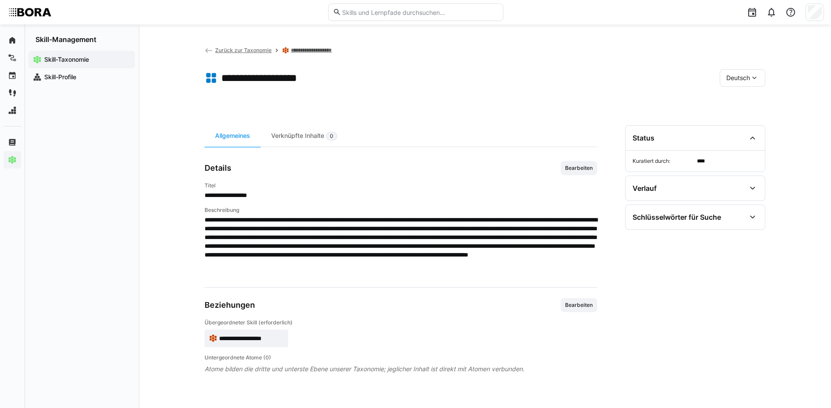
click at [728, 78] on span "Deutsch" at bounding box center [739, 78] width 24 height 9
click at [731, 114] on div "Englisch" at bounding box center [743, 119] width 46 height 18
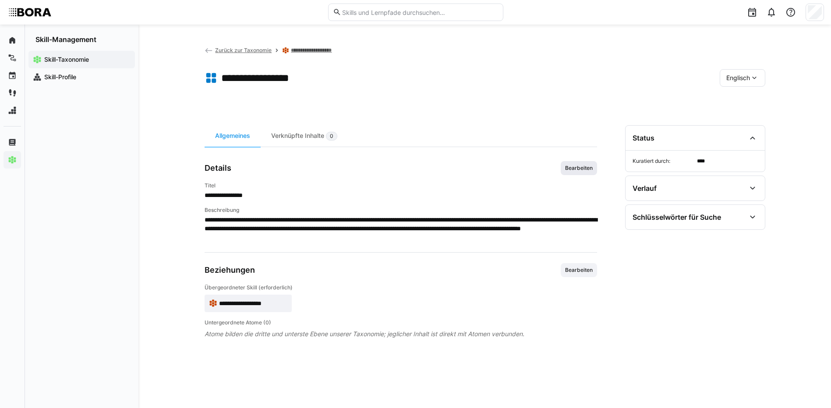
click at [574, 167] on span "Bearbeiten" at bounding box center [578, 168] width 29 height 7
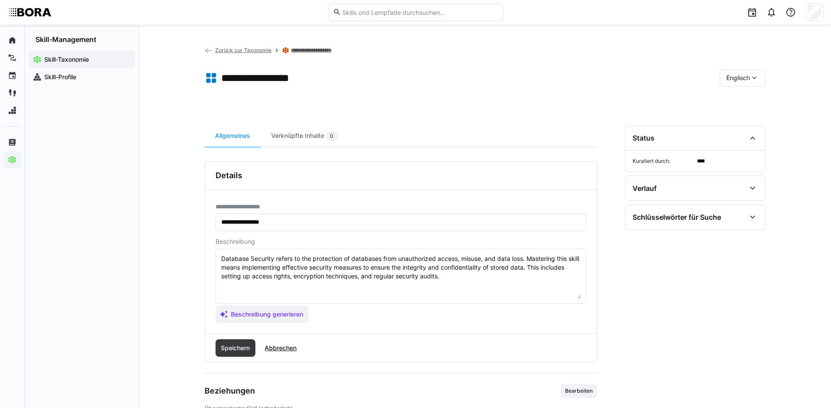
click at [475, 284] on textarea "Database Security refers to the protection of databases from unauthorized acces…" at bounding box center [400, 277] width 361 height 46
paste textarea "*1 - Beginner: Knows version management concepts and simple tools. *2 - Interme…"
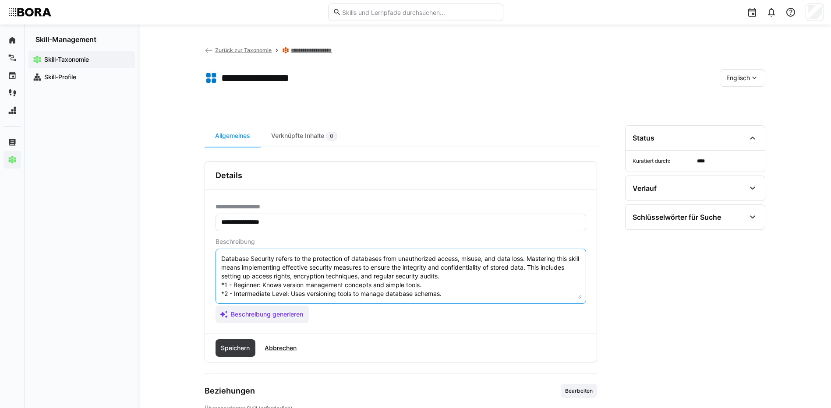
scroll to position [33, 0]
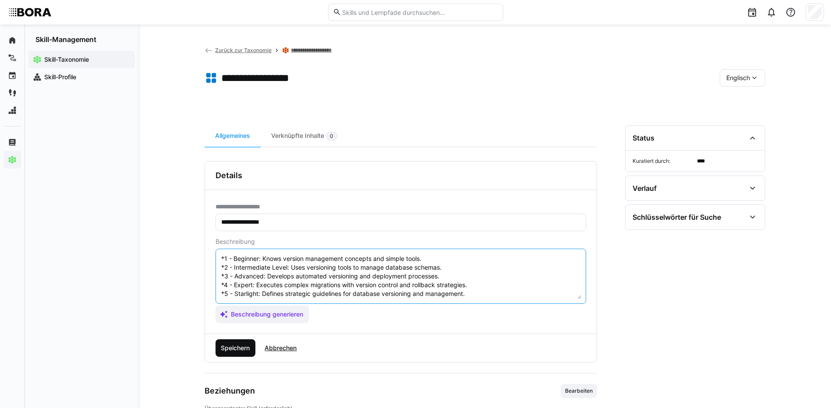
type textarea "Database Security refers to the protection of databases from unauthorized acces…"
click at [224, 354] on span "Speichern" at bounding box center [236, 349] width 40 height 18
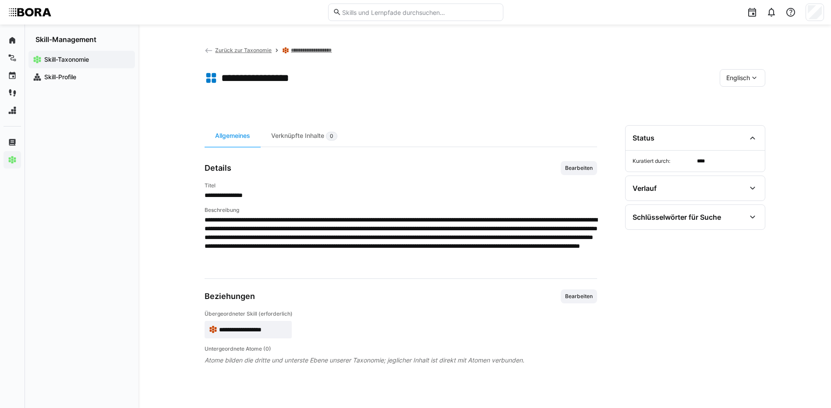
click at [751, 71] on div "Englisch" at bounding box center [743, 78] width 46 height 18
click at [747, 98] on span "Deutsch" at bounding box center [738, 101] width 24 height 9
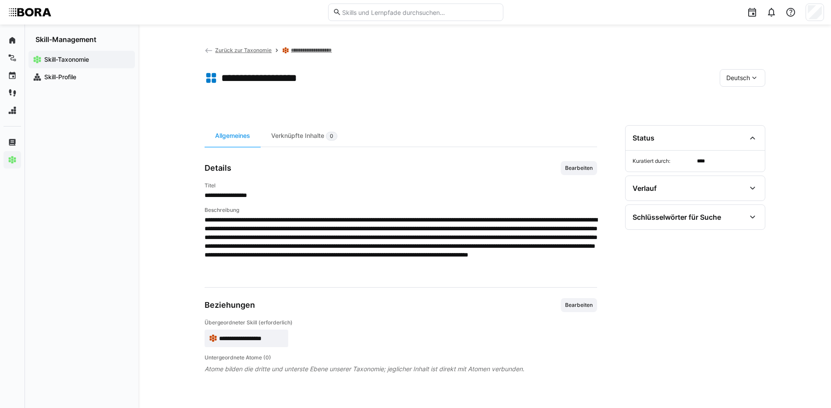
click at [309, 50] on link "**********" at bounding box center [319, 50] width 56 height 7
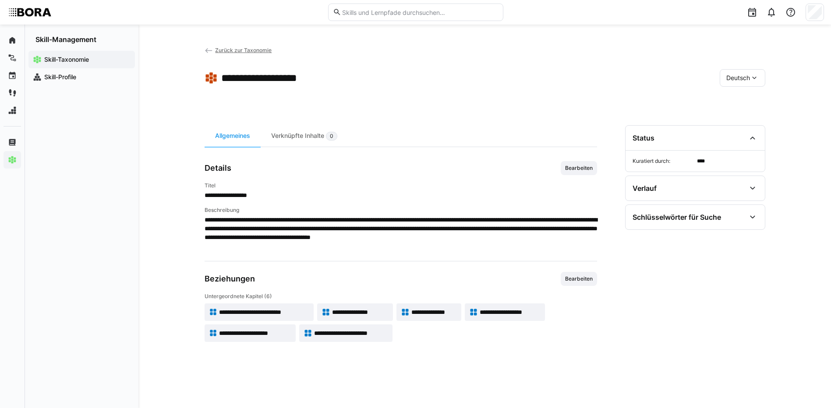
click at [273, 333] on span "**********" at bounding box center [255, 333] width 72 height 9
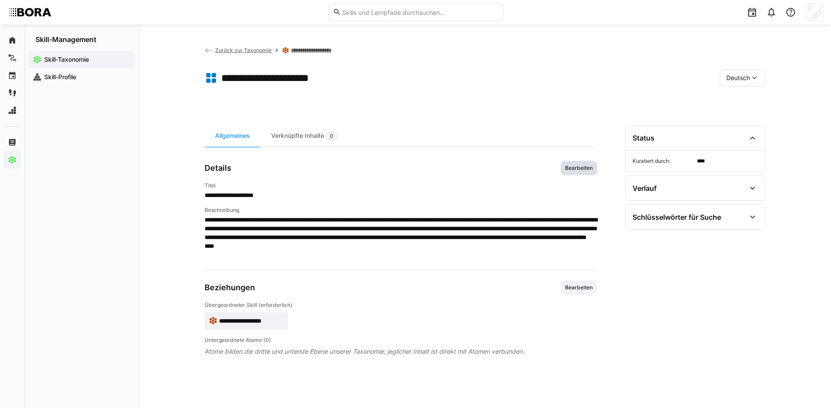
click at [590, 165] on span "Bearbeiten" at bounding box center [578, 168] width 29 height 7
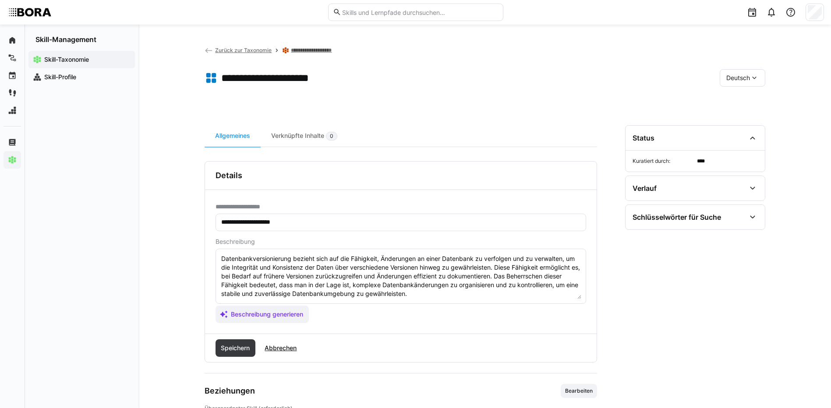
click at [432, 291] on textarea "Datenbankversionierung bezieht sich auf die Fähigkeit, Änderungen an einer Date…" at bounding box center [400, 277] width 361 height 46
paste textarea "*1 - Anfänger: *2 - Mittelstufe: *3 - Fortgeschritten: *4 - Experte: *5 - Starl…"
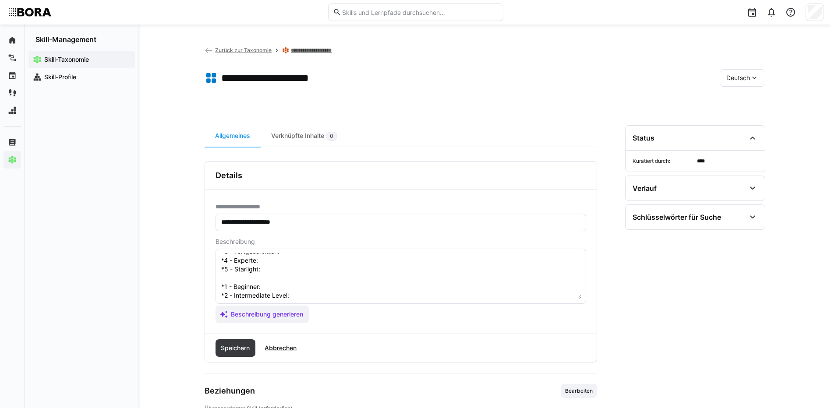
scroll to position [16, 0]
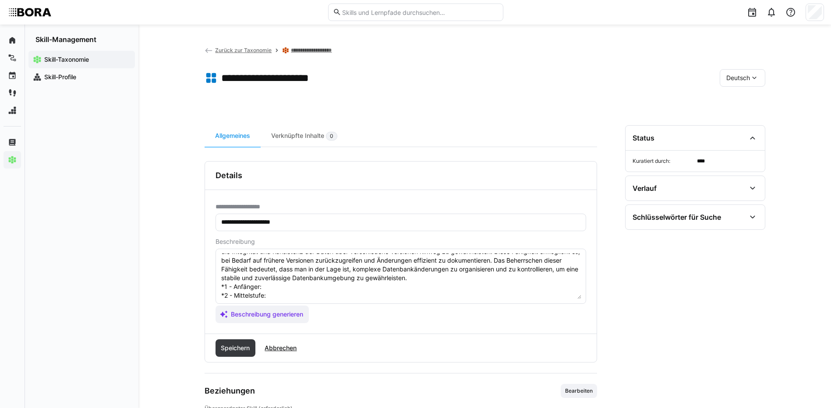
click at [291, 279] on textarea "Datenbankversionierung bezieht sich auf die Fähigkeit, Änderungen an einer Date…" at bounding box center [400, 277] width 361 height 46
click at [291, 284] on textarea "Datenbankversionierung bezieht sich auf die Fähigkeit, Änderungen an einer Date…" at bounding box center [400, 277] width 361 height 46
paste textarea "Versteht den Zweck von Indizes und deren Basisfunktion."
click at [278, 293] on textarea "Datenbankversionierung bezieht sich auf die Fähigkeit, Änderungen an einer Date…" at bounding box center [400, 277] width 361 height 46
paste textarea "Erstellt einfache Indizes zur Performanceverbesserung."
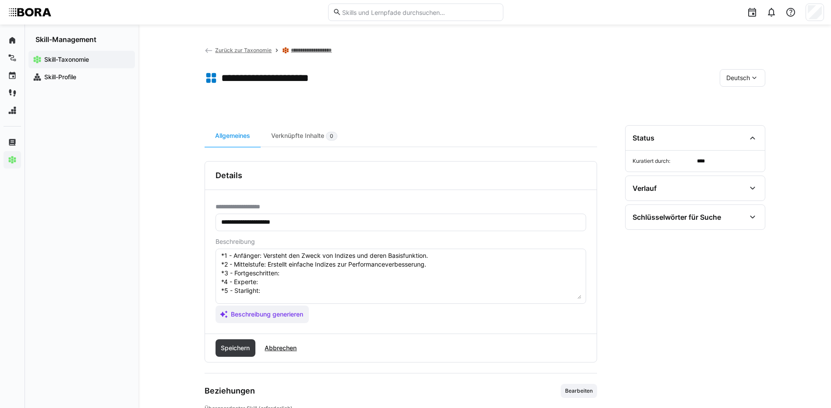
scroll to position [60, 0]
click at [310, 264] on textarea "Datenbankversionierung bezieht sich auf die Fähigkeit, Änderungen an einer Date…" at bounding box center [400, 277] width 361 height 46
paste textarea "Optimiert komplexe Indexstrukturen und analysiert Abfrageperformance."
click at [287, 273] on textarea "Datenbankversionierung bezieht sich auf die Fähigkeit, Änderungen an einer Date…" at bounding box center [400, 277] width 361 height 46
paste textarea "Entwickelt Strategien zur Performanceüberwachung und Systemoptimierung."
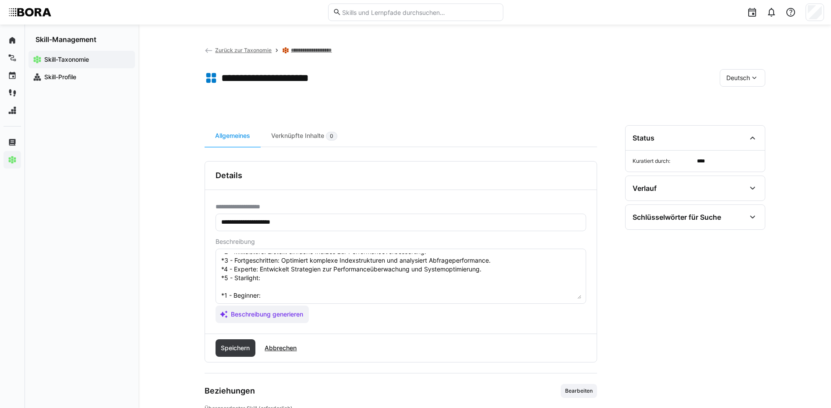
click at [283, 284] on textarea "Datenbankversionierung bezieht sich auf die Fähigkeit, Änderungen an einer Date…" at bounding box center [400, 277] width 361 height 46
click at [283, 279] on textarea "Datenbankversionierung bezieht sich auf die Fähigkeit, Änderungen an einer Date…" at bounding box center [400, 277] width 361 height 46
paste textarea "Definiert unternehmensweite Standards für Datenbankperformance und -optimierung."
click at [281, 294] on textarea at bounding box center [400, 277] width 361 height 46
paste textarea "Understands the purpose and basic function of indexes."
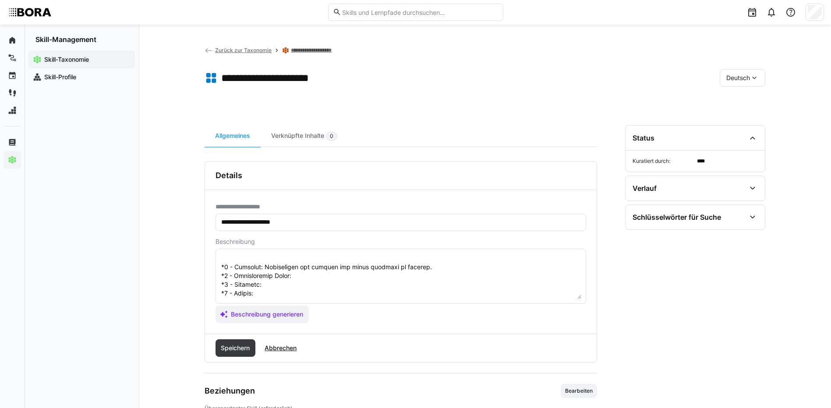
scroll to position [103, 0]
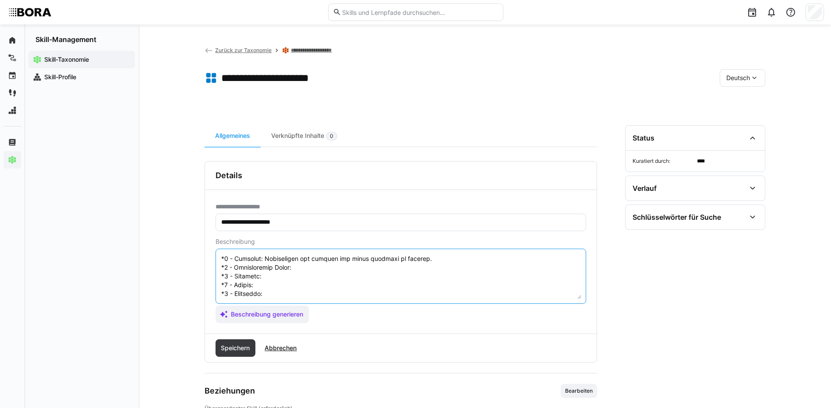
click at [352, 258] on textarea at bounding box center [400, 277] width 361 height 46
paste textarea "Creates simple indexes to improve performance."
click at [347, 270] on textarea at bounding box center [400, 277] width 361 height 46
paste textarea "Optimizes complex index structures and analyzes query performance."
click at [294, 277] on textarea at bounding box center [400, 277] width 361 height 46
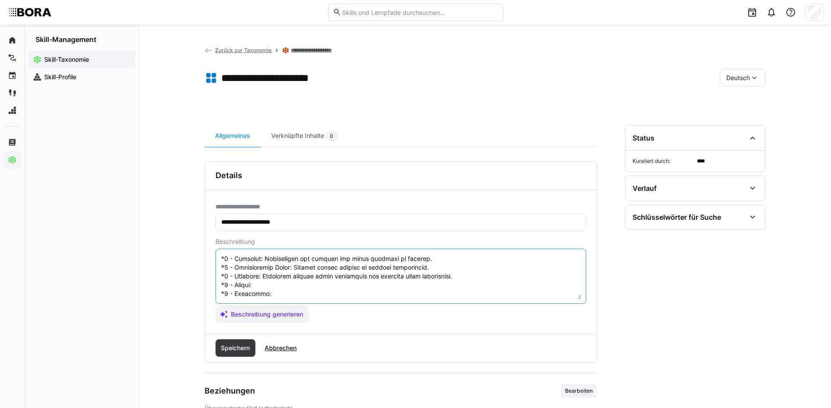
paste textarea "Develops strategies for performance monitoring and system optimization."
click at [275, 289] on textarea at bounding box center [400, 277] width 361 height 46
paste textarea "Defines company-wide standards for database performance and optimization."
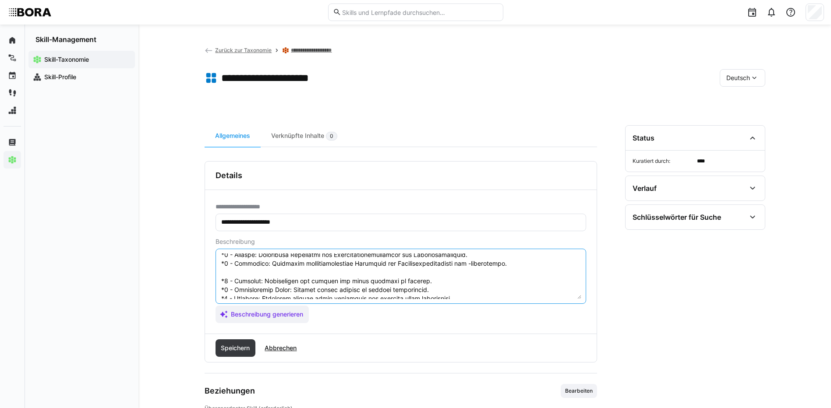
scroll to position [60, 0]
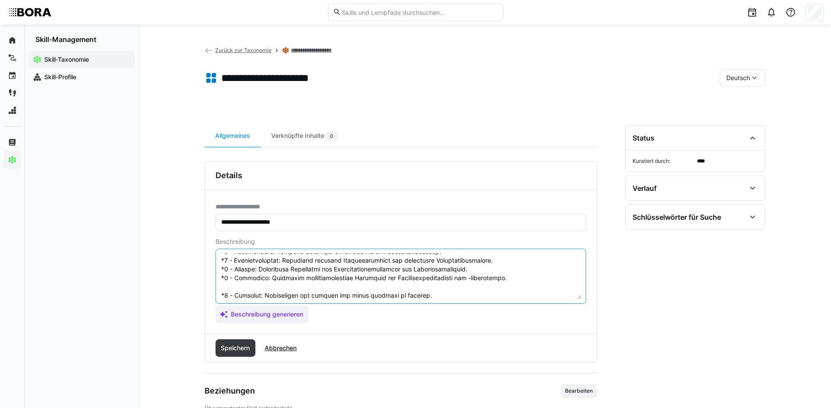
click at [219, 293] on eds-input at bounding box center [401, 276] width 371 height 55
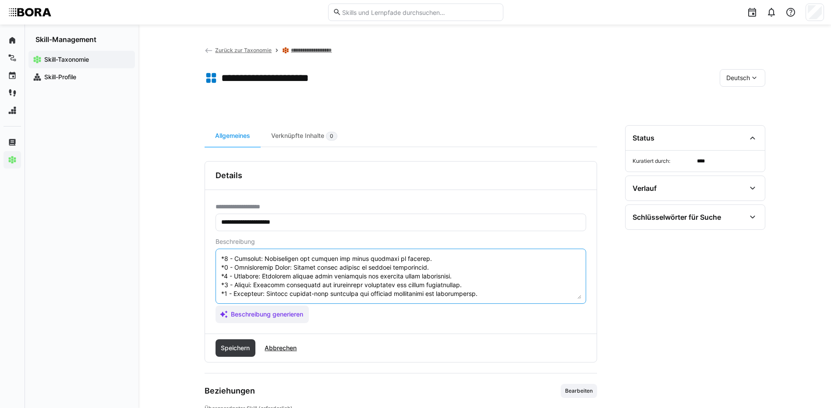
drag, startPoint x: 221, startPoint y: 294, endPoint x: 341, endPoint y: 314, distance: 121.6
click at [344, 310] on app-assistant-generate-form "Beschreibung Beschreibung generieren" at bounding box center [401, 280] width 371 height 85
type textarea "Datenbankversionierung bezieht sich auf die Fähigkeit, Änderungen an einer Date…"
click at [224, 348] on span "Speichern" at bounding box center [236, 348] width 32 height 9
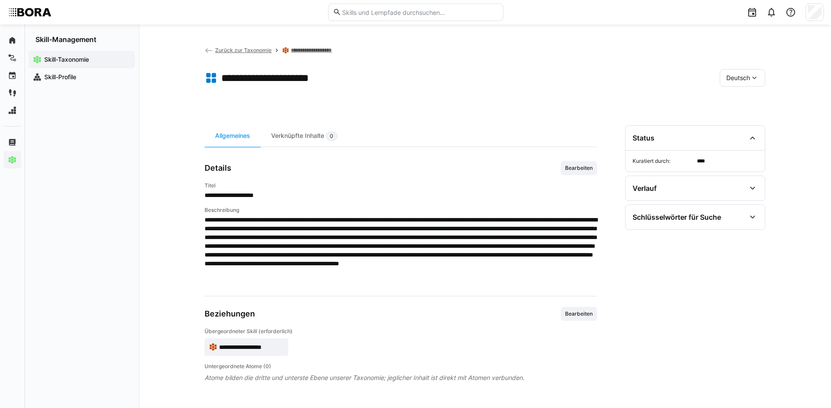
click at [735, 73] on div "Deutsch" at bounding box center [743, 78] width 46 height 18
click at [738, 115] on span "Englisch" at bounding box center [739, 119] width 24 height 9
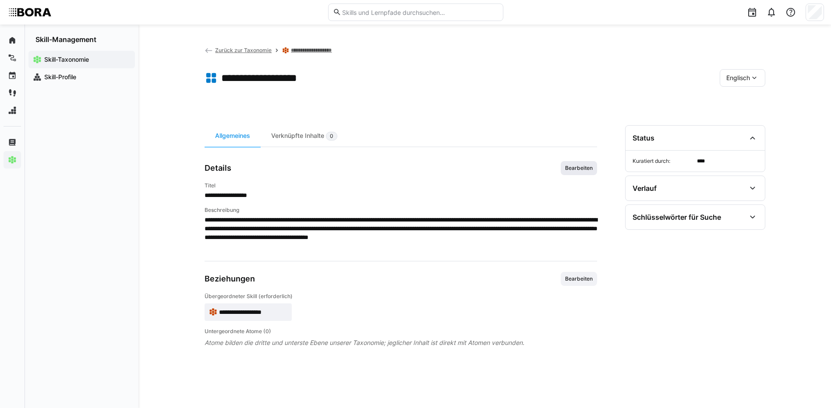
click at [571, 167] on span "Bearbeiten" at bounding box center [578, 168] width 29 height 7
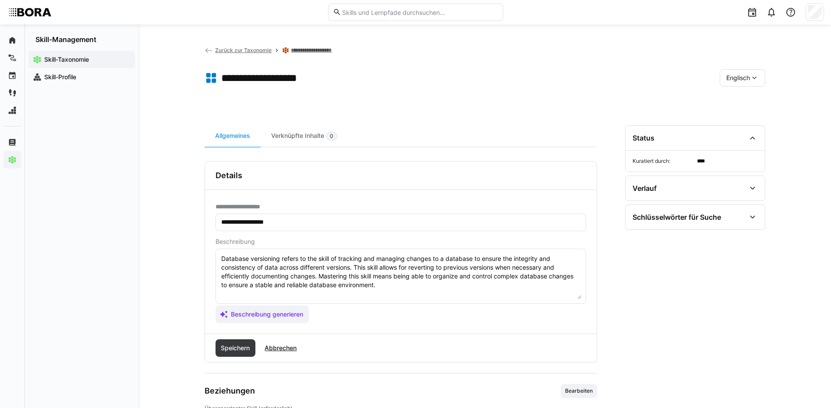
click at [526, 291] on textarea "Database versioning refers to the skill of tracking and managing changes to a d…" at bounding box center [400, 277] width 361 height 46
paste textarea "*1 - Beginner: Understands the purpose and basic function of indexes. *2 - Inte…"
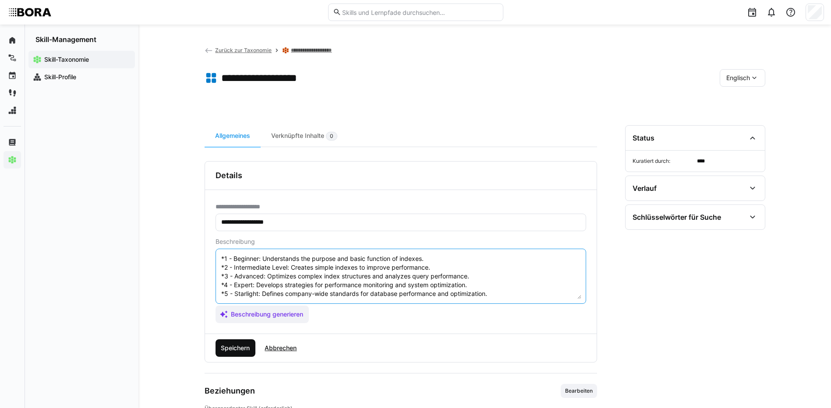
type textarea "Database versioning refers to the skill of tracking and managing changes to a d…"
click at [245, 349] on span "Speichern" at bounding box center [236, 348] width 32 height 9
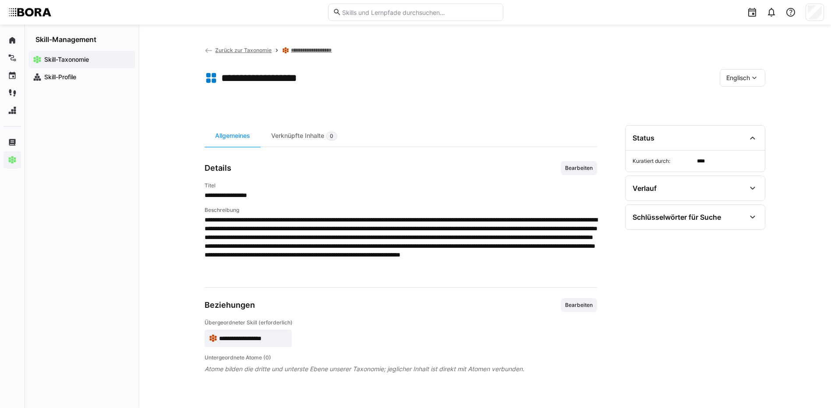
click at [750, 80] on eds-icon at bounding box center [754, 78] width 9 height 9
click at [742, 105] on span "Deutsch" at bounding box center [738, 101] width 24 height 9
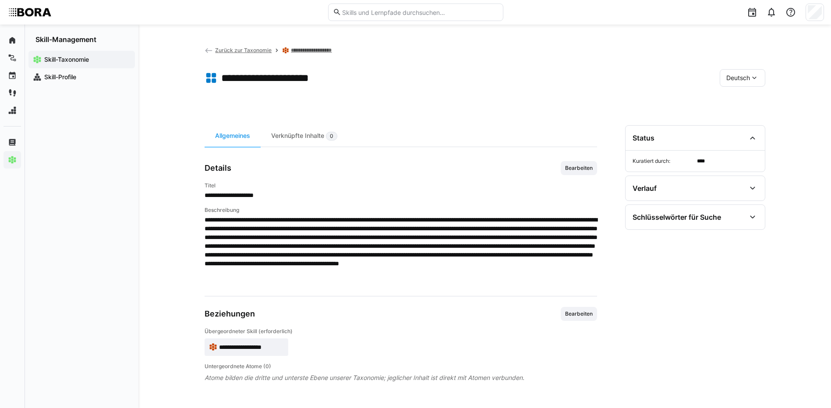
click at [313, 47] on link "**********" at bounding box center [319, 50] width 56 height 7
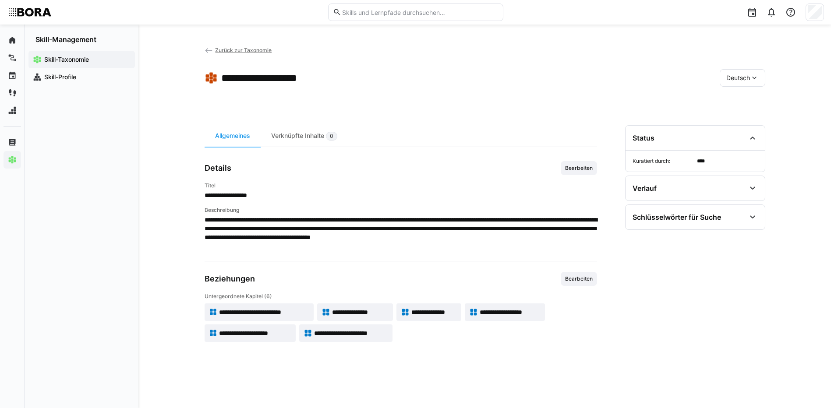
click at [371, 330] on span "**********" at bounding box center [351, 333] width 74 height 9
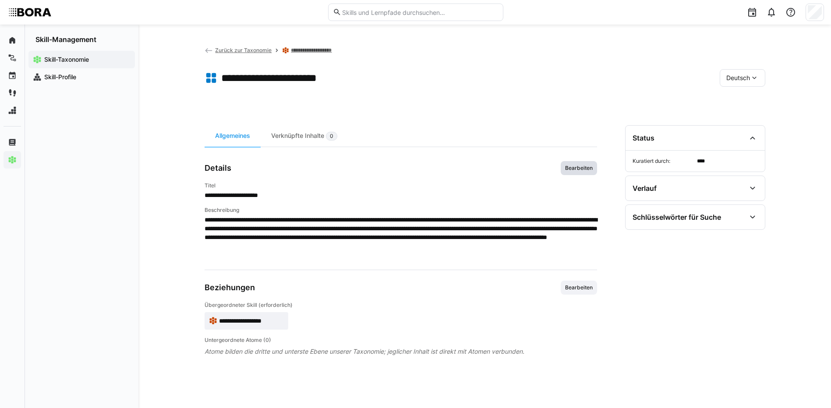
click at [579, 167] on span "Bearbeiten" at bounding box center [578, 168] width 29 height 7
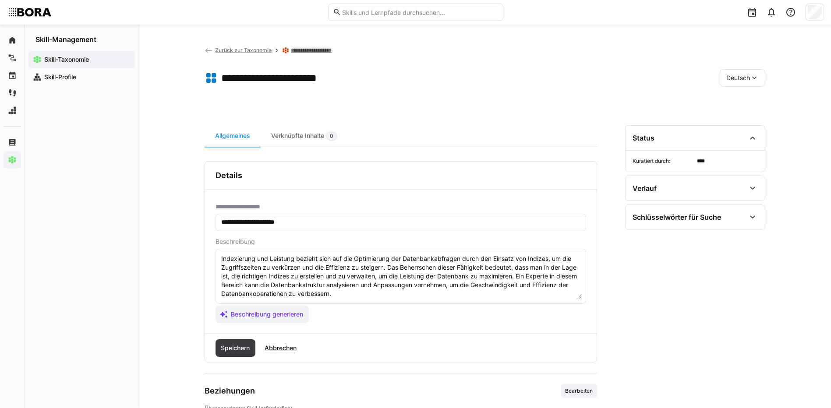
click at [355, 296] on textarea "Indexierung und Leistung bezieht sich auf die Optimierung der Datenbankabfragen…" at bounding box center [400, 277] width 361 height 46
paste textarea "*1 - Anfänger: *2 - Mittelstufe: *3 - Fortgeschritten: *4 - Experte: *5 - Starl…"
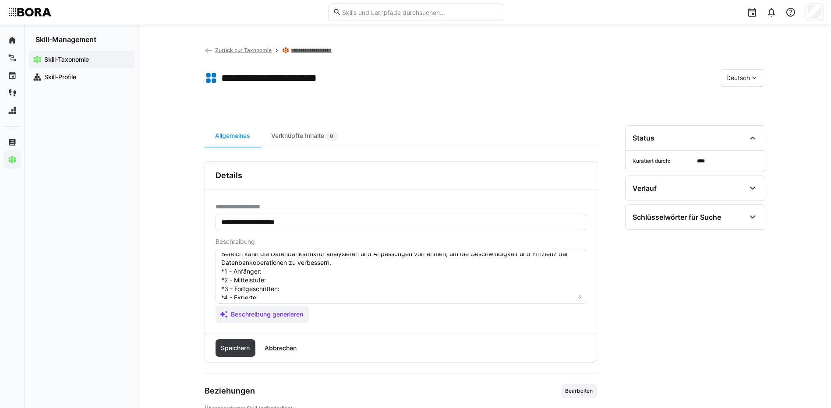
scroll to position [16, 0]
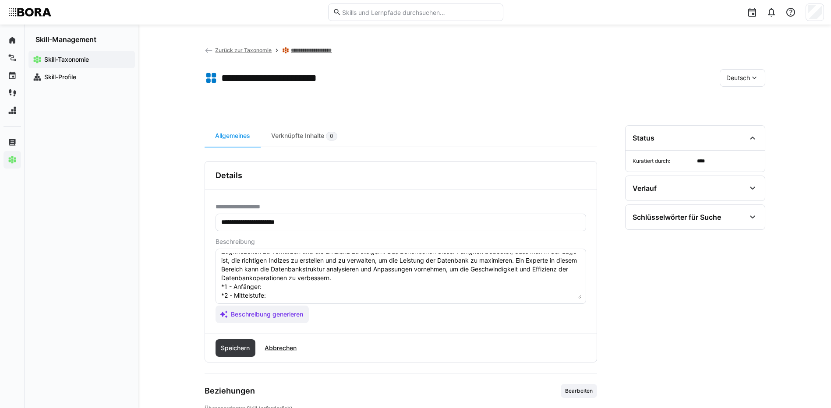
click at [284, 283] on textarea "Indexierung und Leistung bezieht sich auf die Optimierung der Datenbankabfragen…" at bounding box center [400, 277] width 361 height 46
paste textarea "Kennt Grundprinzipien des Datenlebenszyklus."
click at [332, 294] on textarea "Indexierung und Leistung bezieht sich auf die Optimierung der Datenbankabfragen…" at bounding box center [400, 277] width 361 height 46
paste textarea "Unterstützt Basisprozesse zur Datenarchivierung und -löschung."
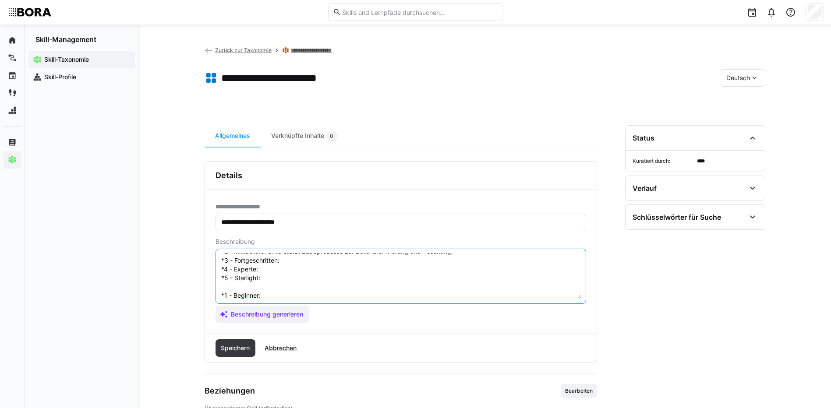
click at [307, 266] on textarea "Indexierung und Leistung bezieht sich auf die Optimierung der Datenbankabfragen…" at bounding box center [400, 277] width 361 height 46
click at [298, 259] on textarea "Indexierung und Leistung bezieht sich auf die Optimierung der Datenbankabfragen…" at bounding box center [400, 277] width 361 height 46
paste textarea "Plant und automatisiert Lifecycle-Prozesse basierend auf Compliance."
click at [280, 271] on textarea "Indexierung und Leistung bezieht sich auf die Optimierung der Datenbankabfragen…" at bounding box center [400, 277] width 361 height 46
paste textarea "Überwacht Lifecycle-Maßnahmen und optimiert Datenhaltung strategisch."
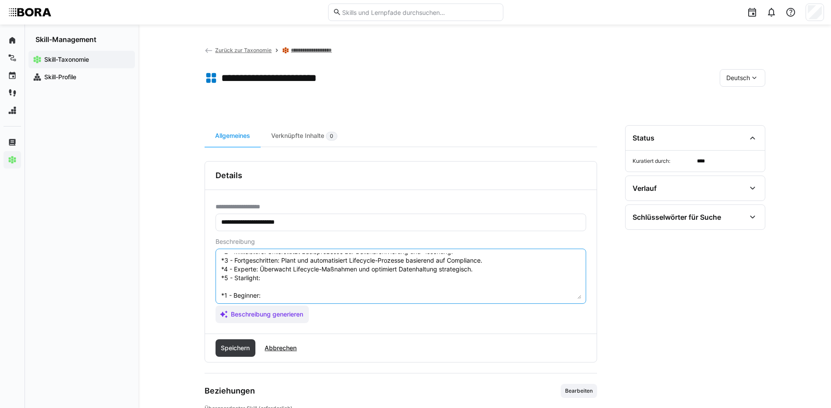
click at [312, 279] on textarea "Indexierung und Leistung bezieht sich auf die Optimierung der Datenbankabfragen…" at bounding box center [400, 277] width 361 height 46
paste textarea "Entwickelt unternehmensweite Richtlinien und Governance für Datenmanagement."
click at [295, 298] on textarea "Indexierung und Leistung bezieht sich auf die Optimierung der Datenbankabfragen…" at bounding box center [400, 277] width 361 height 46
paste textarea "Understands basic principles of the data lifecycle."
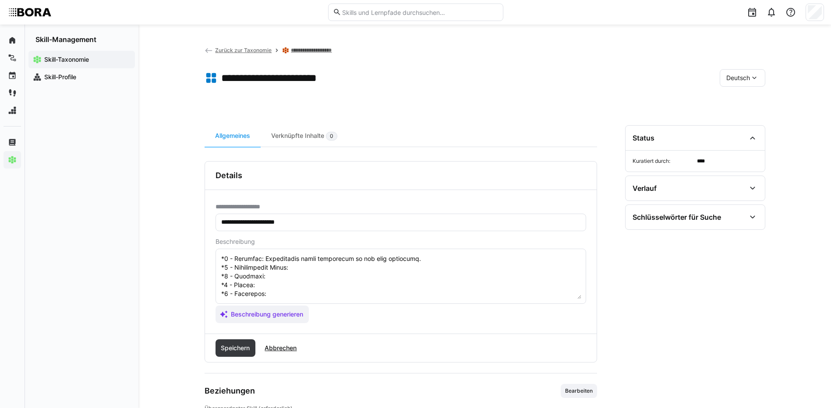
scroll to position [103, 0]
click at [302, 262] on textarea at bounding box center [400, 277] width 361 height 46
paste textarea "Supports basic processes for data archiving and deletion."
click at [300, 274] on textarea at bounding box center [400, 277] width 361 height 46
click at [299, 271] on textarea at bounding box center [400, 277] width 361 height 46
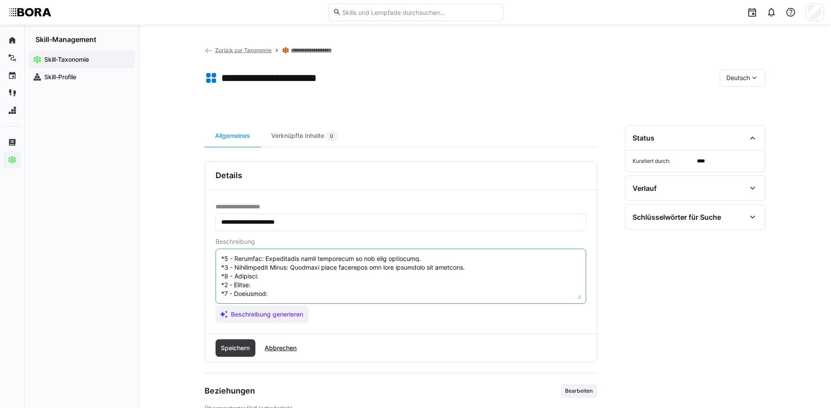
paste textarea "Plans and automates lifecycle processes based on compliance requirements."
click at [295, 277] on textarea at bounding box center [400, 277] width 361 height 46
paste textarea "Monitors lifecycle activities and strategically optimizes data retention."
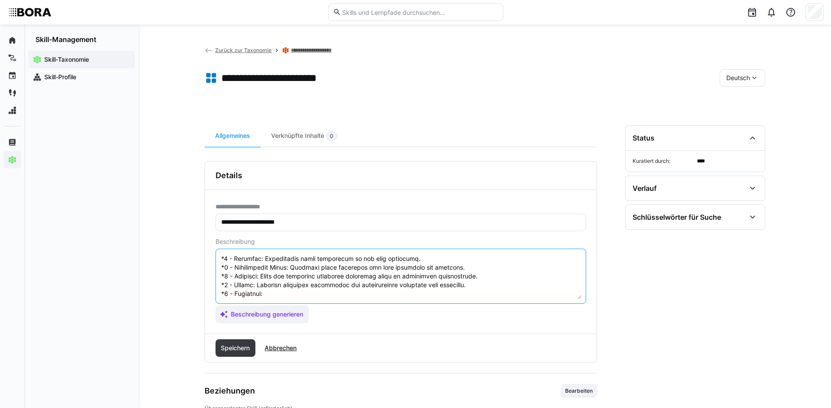
click at [288, 286] on textarea at bounding box center [400, 277] width 361 height 46
paste textarea "Develops company-wide policies and governance for data management."
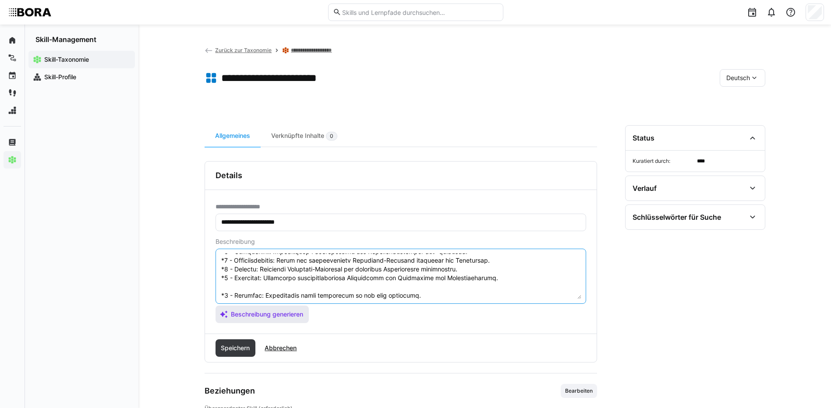
scroll to position [105, 0]
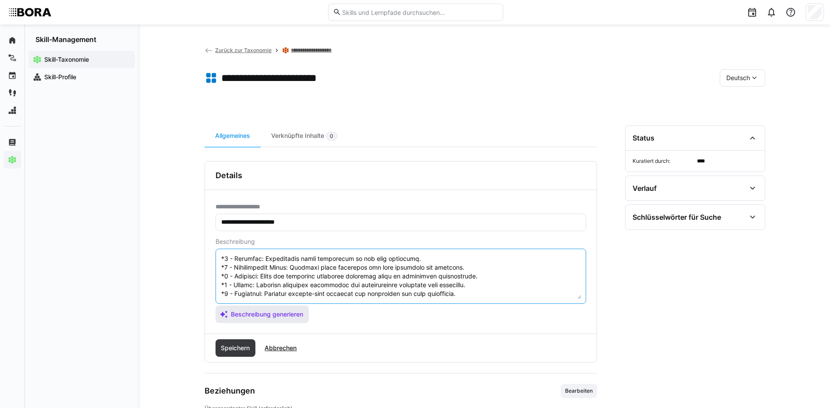
drag, startPoint x: 221, startPoint y: 294, endPoint x: 297, endPoint y: 316, distance: 78.9
click at [297, 316] on app-assistant-generate-form "Beschreibung Beschreibung generieren" at bounding box center [401, 280] width 371 height 85
type textarea "Indexierung und Leistung bezieht sich auf die Optimierung der Datenbankabfragen…"
click at [251, 346] on span "Speichern" at bounding box center [236, 348] width 32 height 9
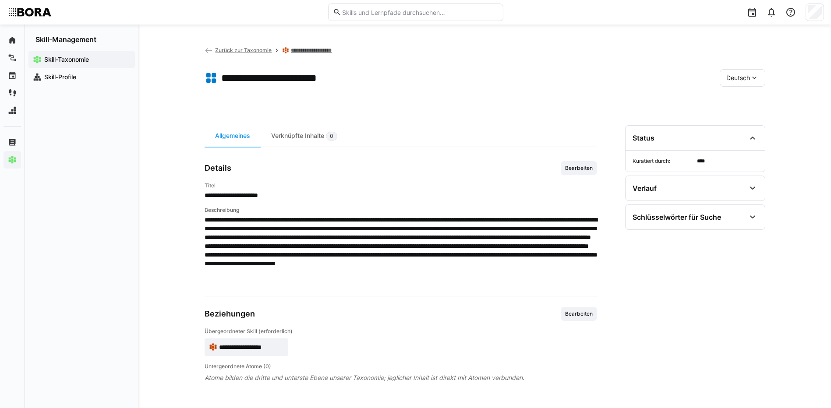
click at [741, 70] on div "Deutsch" at bounding box center [743, 78] width 46 height 18
click at [747, 121] on span "Englisch" at bounding box center [739, 119] width 24 height 9
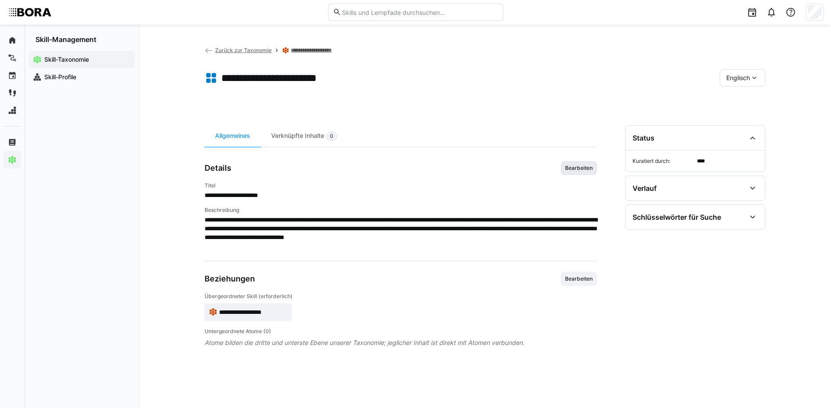
click at [590, 171] on span "Bearbeiten" at bounding box center [578, 168] width 29 height 7
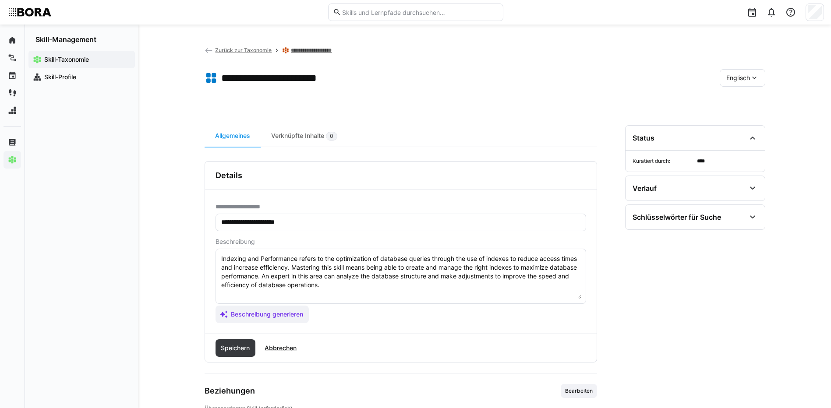
click at [541, 289] on textarea "Indexing and Performance refers to the optimization of database queries through…" at bounding box center [400, 277] width 361 height 46
paste textarea "*1 - Beginner: Understands basic principles of the data lifecycle. *2 - Interme…"
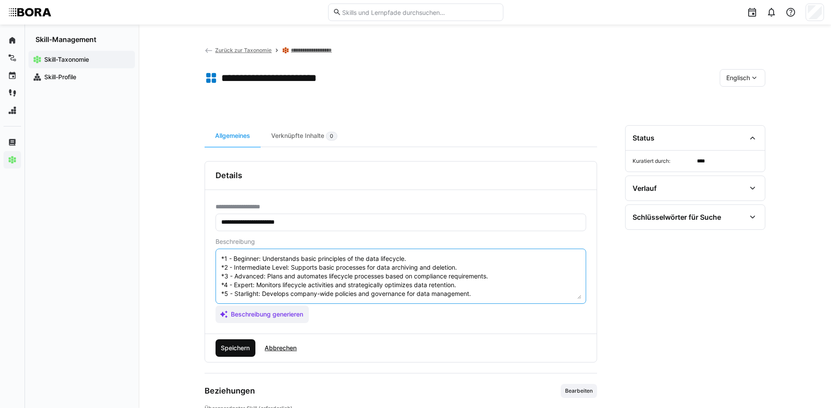
type textarea "Indexing and Performance refers to the optimization of database queries through…"
click at [239, 340] on span "Speichern" at bounding box center [236, 349] width 40 height 18
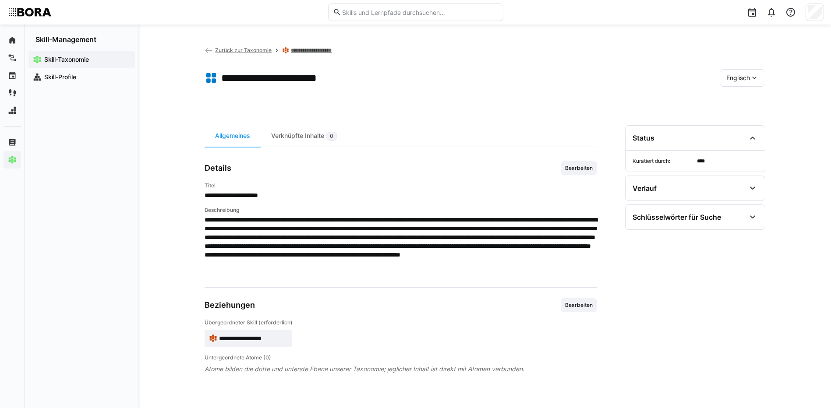
click at [742, 68] on app-toolbar "**********" at bounding box center [485, 79] width 561 height 35
click at [743, 76] on span "Englisch" at bounding box center [739, 78] width 24 height 9
click at [745, 94] on div "Deutsch" at bounding box center [742, 101] width 46 height 18
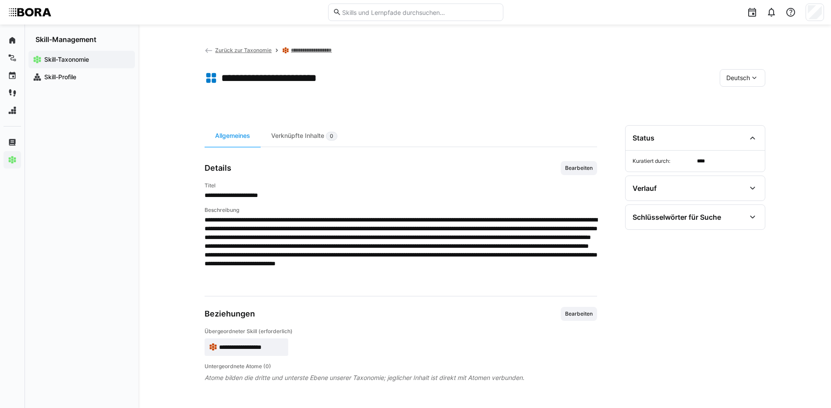
click at [312, 51] on link "**********" at bounding box center [319, 50] width 56 height 7
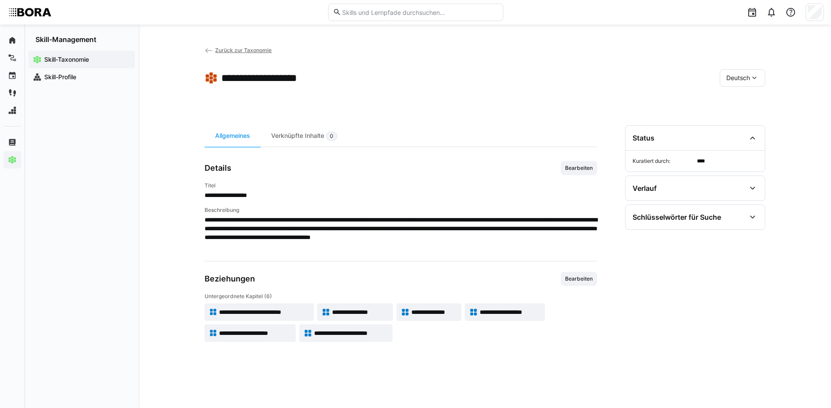
click at [265, 50] on span "Zurück zur Taxonomie" at bounding box center [243, 50] width 57 height 7
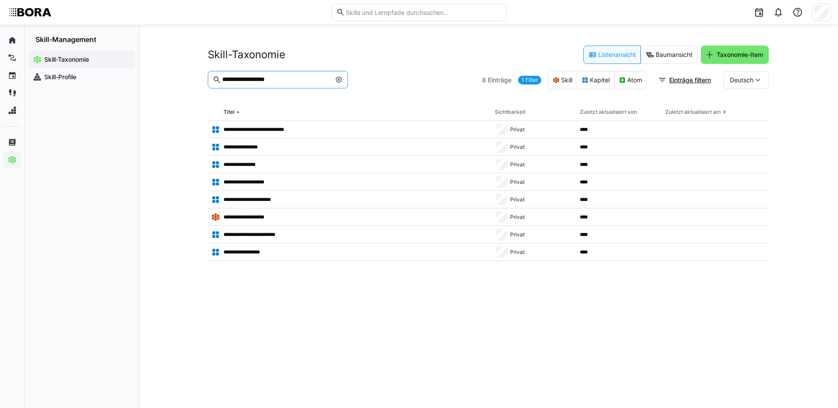
drag, startPoint x: 291, startPoint y: 77, endPoint x: 194, endPoint y: 77, distance: 97.3
click at [194, 77] on div "**********" at bounding box center [487, 217] width 699 height 384
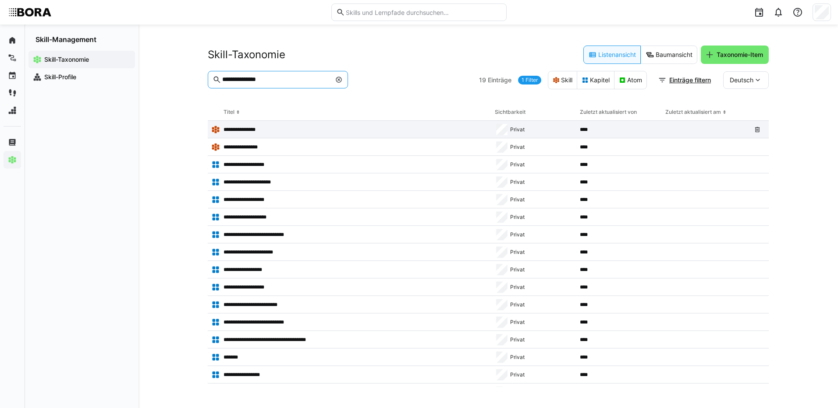
type input "**********"
click at [252, 125] on app-table-first-column "**********" at bounding box center [349, 129] width 277 height 9
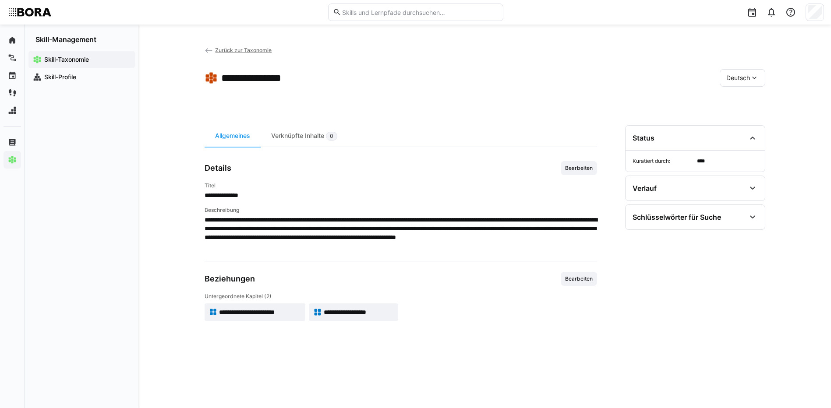
click at [256, 316] on span "**********" at bounding box center [260, 312] width 82 height 9
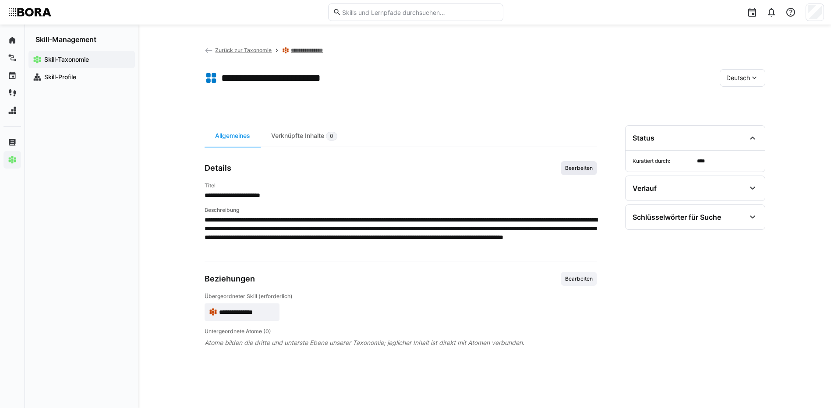
click at [573, 168] on span "Bearbeiten" at bounding box center [578, 168] width 29 height 7
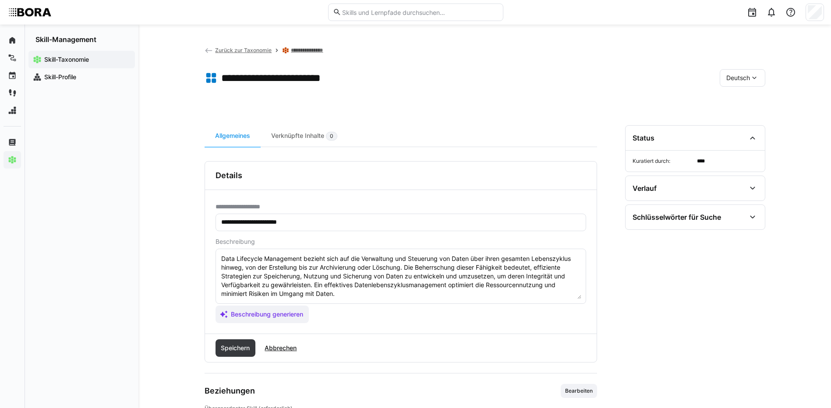
click at [562, 289] on textarea "Data Lifecycle Management bezieht sich auf die Verwaltung und Steuerung von Dat…" at bounding box center [400, 277] width 361 height 46
click at [450, 305] on app-assistant-generate-form "Beschreibung Data Lifecycle Management bezieht sich auf die Verwaltung und Steu…" at bounding box center [401, 280] width 371 height 85
click at [439, 297] on textarea "Data Lifecycle Management bezieht sich auf die Verwaltung und Steuerung von Dat…" at bounding box center [400, 277] width 361 height 46
paste textarea "*1 - Anfänger: *2 - Mittelstufe: *3 - Fortgeschritten: *4 - Experte: *5 - Starl…"
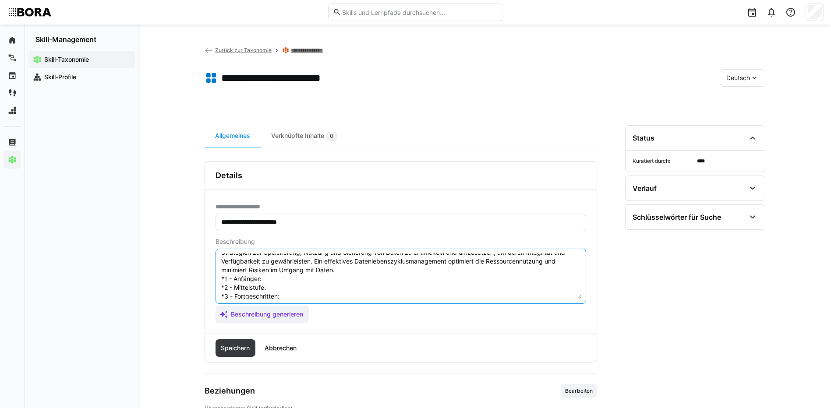
scroll to position [16, 0]
click at [270, 289] on textarea "Data Lifecycle Management bezieht sich auf die Verwaltung und Steuerung von Dat…" at bounding box center [400, 277] width 361 height 46
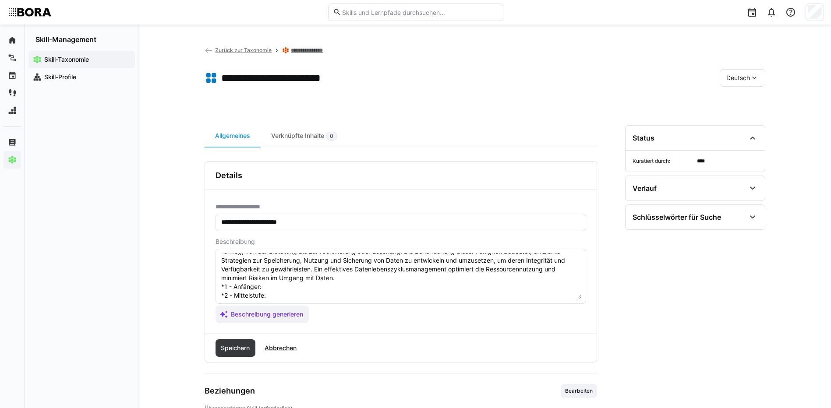
click at [287, 288] on textarea "Data Lifecycle Management bezieht sich auf die Verwaltung und Steuerung von Dat…" at bounding box center [400, 277] width 361 height 46
paste textarea "Versteht die Bedeutung von Metadaten und deren Pflege."
click at [297, 297] on textarea "Data Lifecycle Management bezieht sich auf die Verwaltung und Steuerung von Dat…" at bounding box center [400, 277] width 361 height 46
paste textarea "Erfasst und pflegt Metadaten in definierten Systemen."
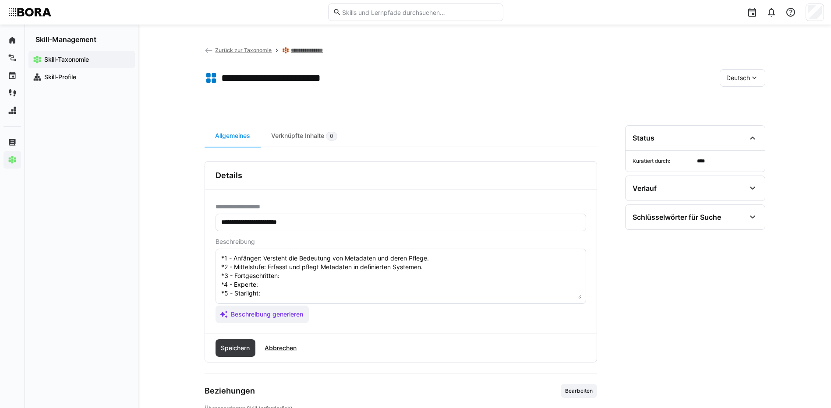
scroll to position [60, 0]
click at [297, 265] on textarea "Data Lifecycle Management bezieht sich auf die Verwaltung und Steuerung von Dat…" at bounding box center [400, 277] width 361 height 46
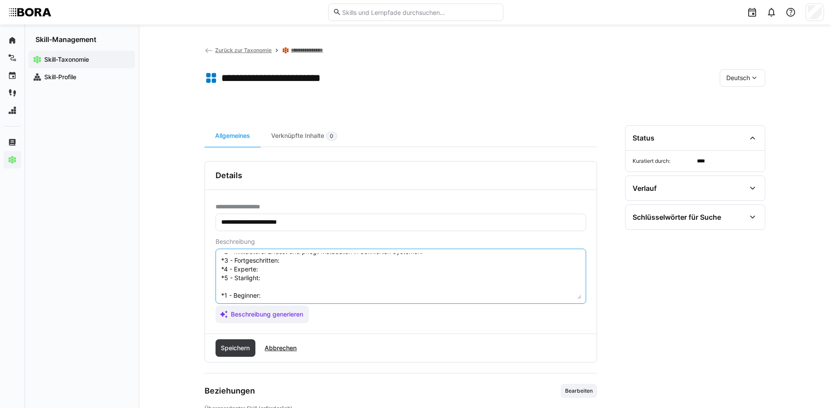
click at [296, 263] on textarea "Data Lifecycle Management bezieht sich auf die Verwaltung und Steuerung von Dat…" at bounding box center [400, 277] width 361 height 46
paste textarea "Nutzt Metadaten für Datenqualität und Integration."
click at [261, 269] on textarea "Data Lifecycle Management bezieht sich auf die Verwaltung und Steuerung von Dat…" at bounding box center [400, 277] width 361 height 46
paste textarea "Entwickelt umfassende Metadatenmodelle und -workflows."
click at [281, 280] on textarea "Data Lifecycle Management bezieht sich auf die Verwaltung und Steuerung von Dat…" at bounding box center [400, 277] width 361 height 46
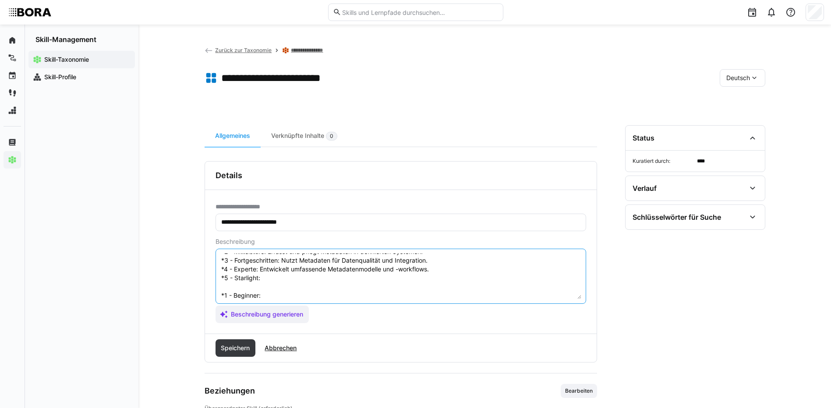
paste textarea "Implementiert strategische Metadaten-Governance und Standards."
click at [286, 294] on textarea "Data Lifecycle Management bezieht sich auf die Verwaltung und Steuerung von Dat…" at bounding box center [400, 277] width 361 height 46
paste textarea "Understands the importance of metadata and its maintenance."
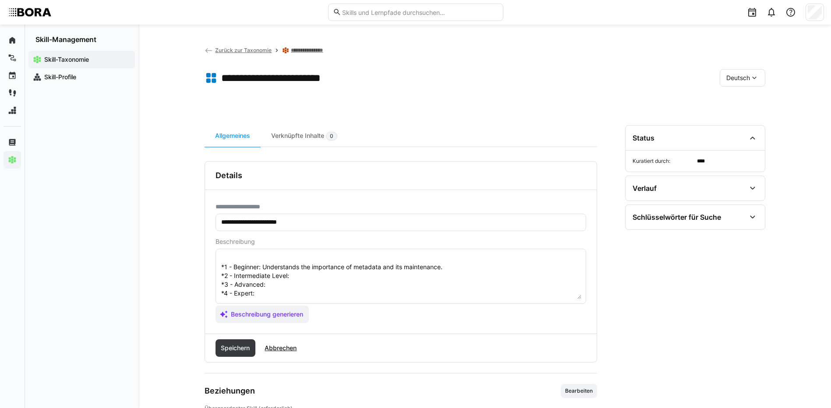
scroll to position [103, 0]
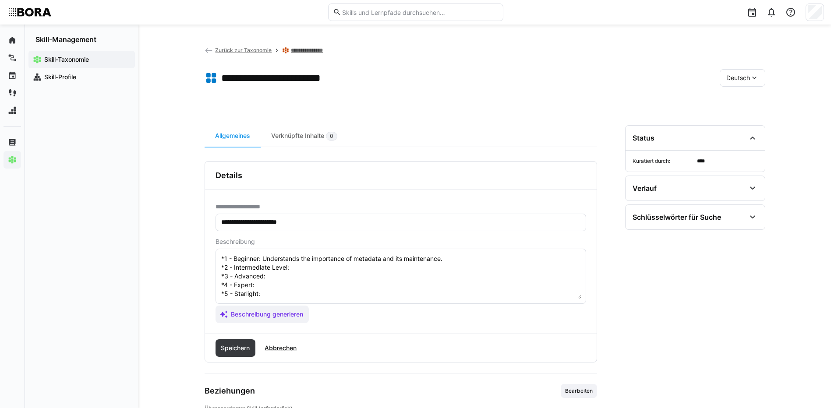
click at [298, 263] on textarea "Data Lifecycle Management bezieht sich auf die Verwaltung und Steuerung von Dat…" at bounding box center [400, 277] width 361 height 46
paste textarea "Captures and maintains metadata in defined systems."
click at [287, 265] on textarea at bounding box center [400, 277] width 361 height 46
click at [287, 269] on textarea at bounding box center [400, 277] width 361 height 46
paste textarea "Uses metadata for data quality and integration."
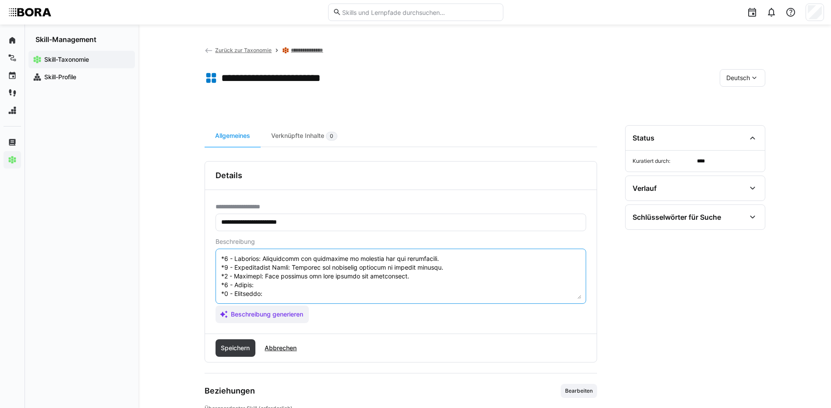
click at [260, 277] on textarea at bounding box center [400, 277] width 361 height 46
paste textarea "Develops comprehensive metadata models and workflows."
click at [271, 287] on textarea at bounding box center [400, 277] width 361 height 46
paste textarea "Implements strategic metadata governance and standards company-wide."
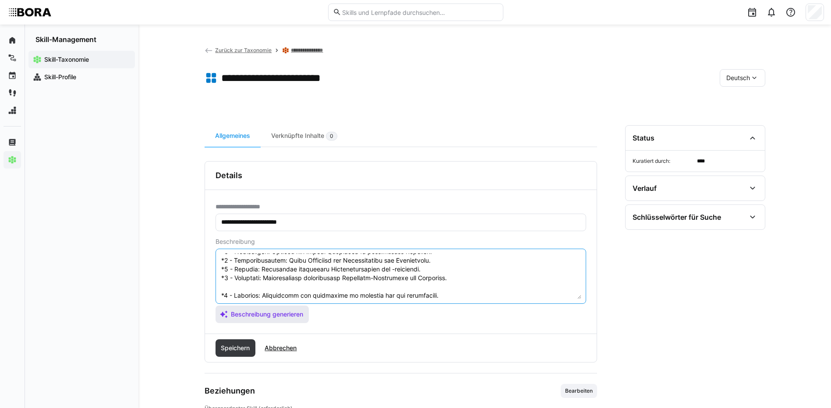
scroll to position [105, 0]
drag, startPoint x: 220, startPoint y: 294, endPoint x: 252, endPoint y: 316, distance: 38.2
click at [252, 316] on app-assistant-generate-form "Beschreibung Beschreibung generieren" at bounding box center [401, 280] width 371 height 85
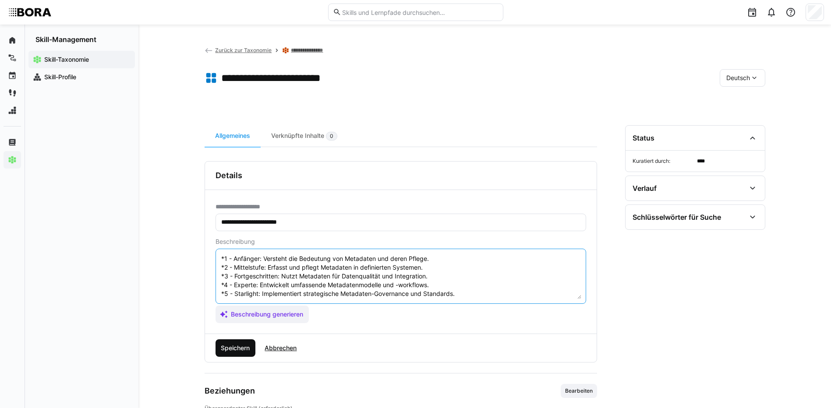
type textarea "Data Lifecycle Management bezieht sich auf die Verwaltung und Steuerung von Dat…"
click at [237, 349] on span "Speichern" at bounding box center [236, 348] width 32 height 9
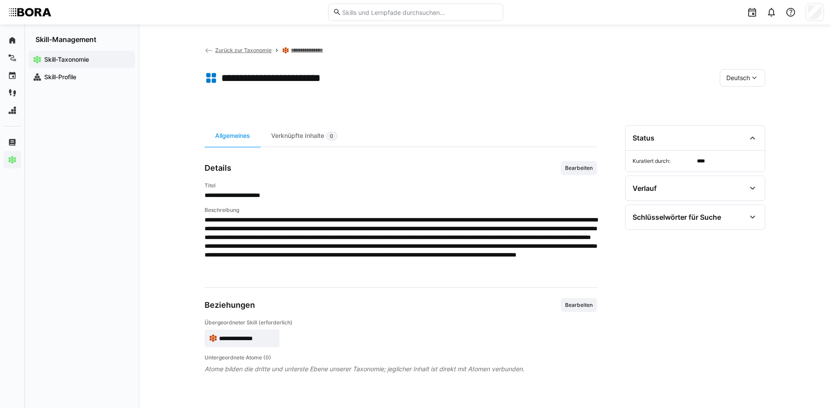
click at [735, 81] on span "Deutsch" at bounding box center [739, 78] width 24 height 9
click at [738, 120] on span "Englisch" at bounding box center [739, 119] width 24 height 9
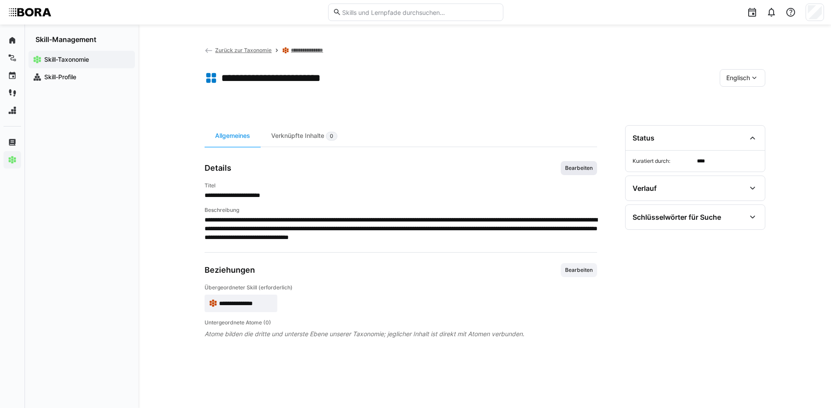
click at [582, 165] on span "Bearbeiten" at bounding box center [578, 168] width 29 height 7
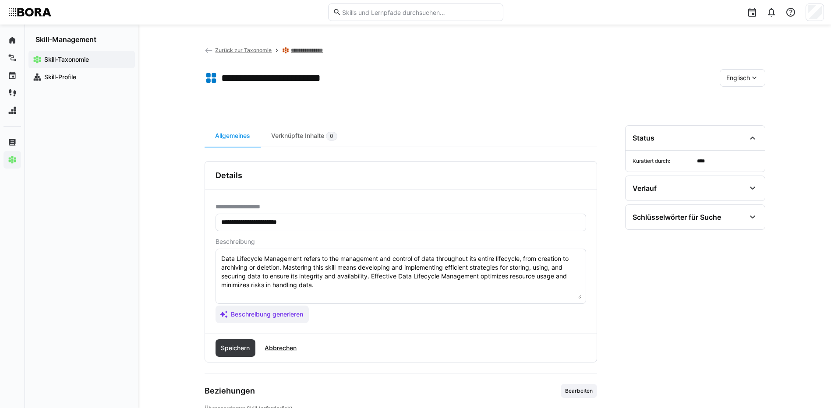
click at [537, 285] on textarea "Data Lifecycle Management refers to the management and control of data througho…" at bounding box center [400, 277] width 361 height 46
paste textarea "*1 - Beginner: Understands the importance of metadata and its maintenance. *2 -…"
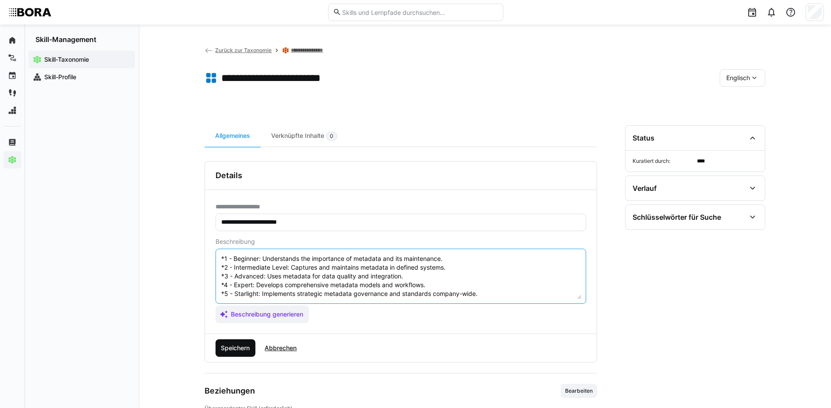
type textarea "Data Lifecycle Management refers to the management and control of data througho…"
click at [225, 356] on span "Speichern" at bounding box center [236, 349] width 40 height 18
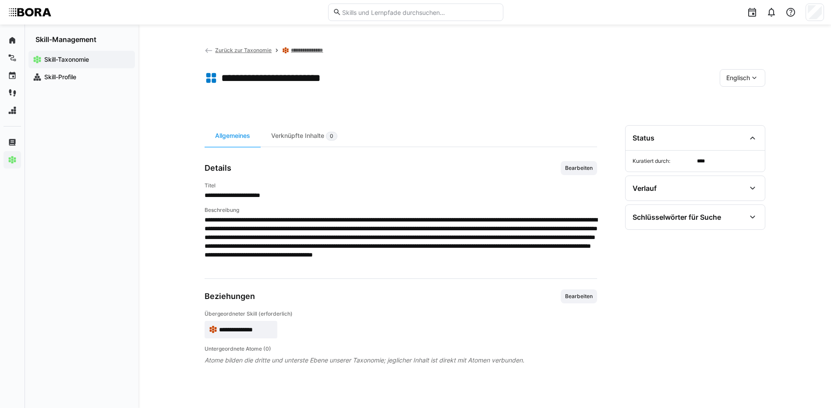
click at [747, 72] on div "Englisch" at bounding box center [743, 78] width 46 height 18
click at [745, 97] on span "Deutsch" at bounding box center [738, 101] width 24 height 9
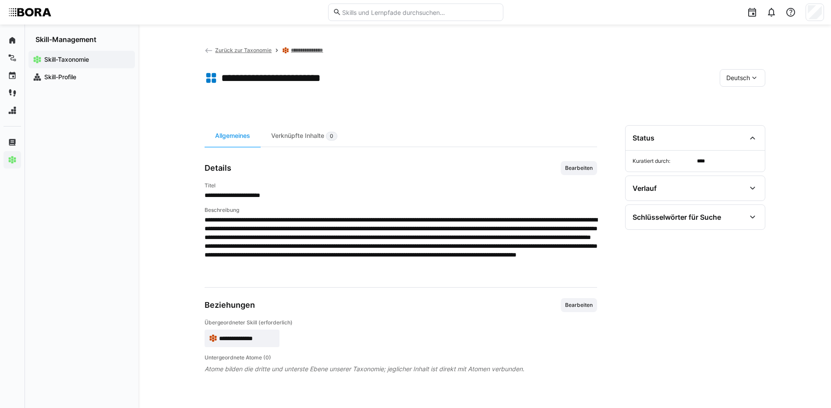
click at [316, 49] on link "**********" at bounding box center [315, 50] width 48 height 7
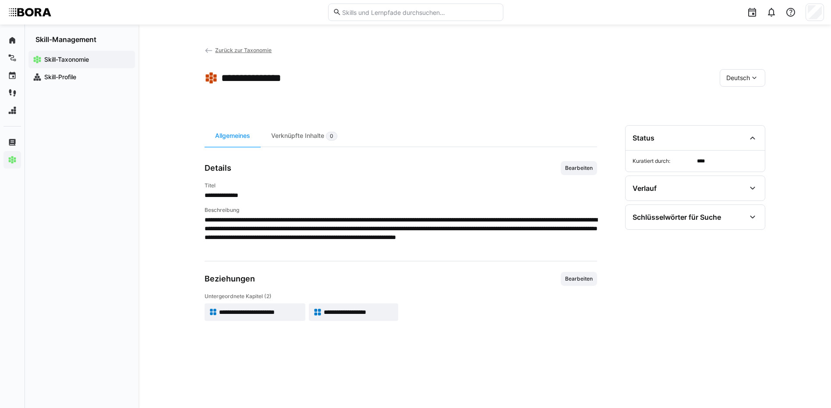
click at [374, 312] on span "**********" at bounding box center [359, 312] width 70 height 9
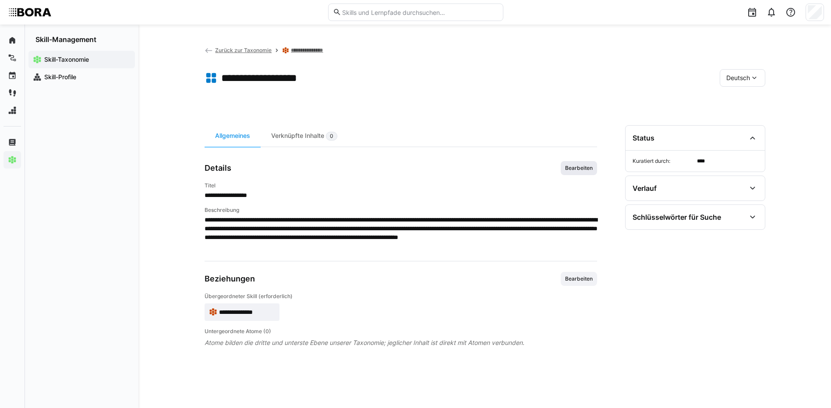
click at [587, 164] on span "Bearbeiten" at bounding box center [579, 168] width 36 height 14
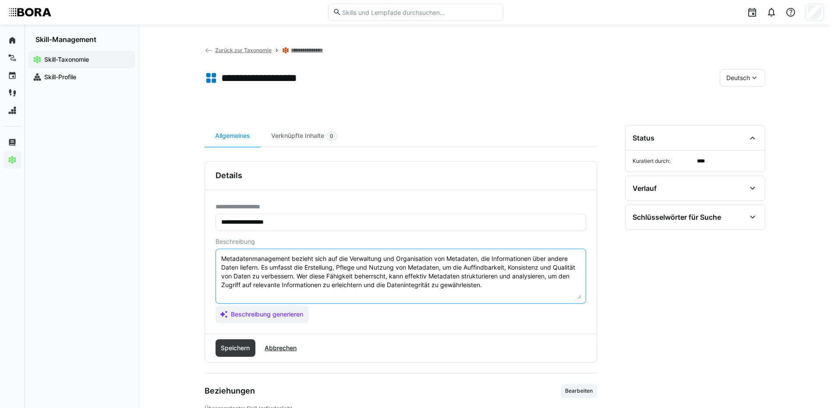
click at [497, 287] on textarea "Metadatenmanagement bezieht sich auf die Verwaltung und Organisation von Metada…" at bounding box center [400, 277] width 361 height 46
paste textarea "*1 - Anfänger: *2 - Mittelstufe: *3 - Fortgeschritten: *4 - Experte: *5 - Starl…"
click at [271, 293] on textarea "Metadatenmanagement bezieht sich auf die Verwaltung und Organisation von Metada…" at bounding box center [400, 277] width 361 height 46
paste textarea "Kennt grundlegende Bedrohungstypen und Sicherheitsrisiken."
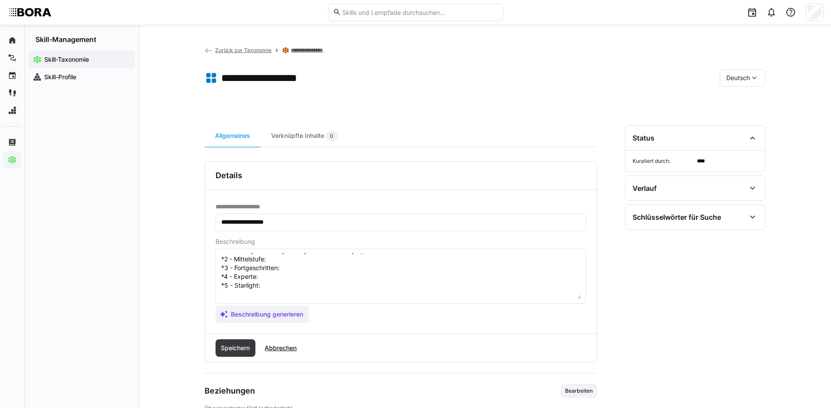
scroll to position [44, 0]
click at [299, 262] on textarea "Metadatenmanagement bezieht sich auf die Verwaltung und Organisation von Metada…" at bounding box center [400, 277] width 361 height 46
paste textarea "Beobachtet Bedrohungen und nutzt Basis-Tools für Schutz."
click at [332, 267] on textarea "Metadatenmanagement bezieht sich auf die Verwaltung und Organisation von Metada…" at bounding box center [400, 277] width 361 height 46
paste textarea "Analysiert Sicherheitsvorfälle und erstellt Handlungsempfehlungen."
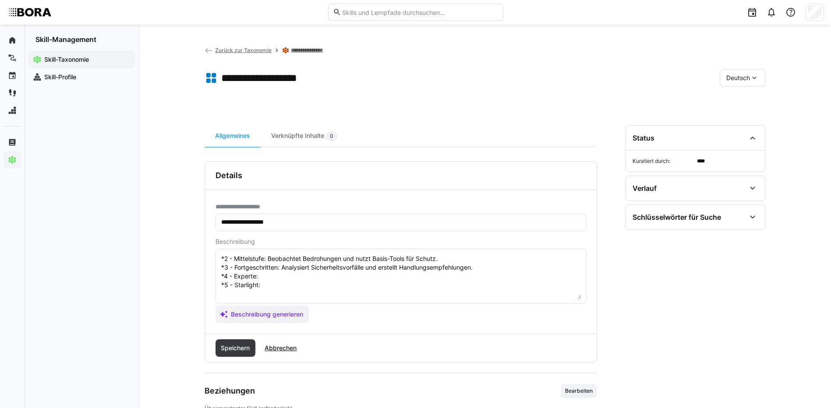
click at [265, 277] on textarea "Metadatenmanagement bezieht sich auf die Verwaltung und Organisation von Metada…" at bounding box center [400, 277] width 361 height 46
paste textarea "Entwickelt und implementiert umfassende Threat-Intelligence-Systeme."
click at [272, 288] on textarea "Metadatenmanagement bezieht sich auf die Verwaltung und Organisation von Metada…" at bounding box center [400, 277] width 361 height 46
paste textarea "Führt unternehmensweite Strategien zur Bedrohungsanalyse und Prävention an."
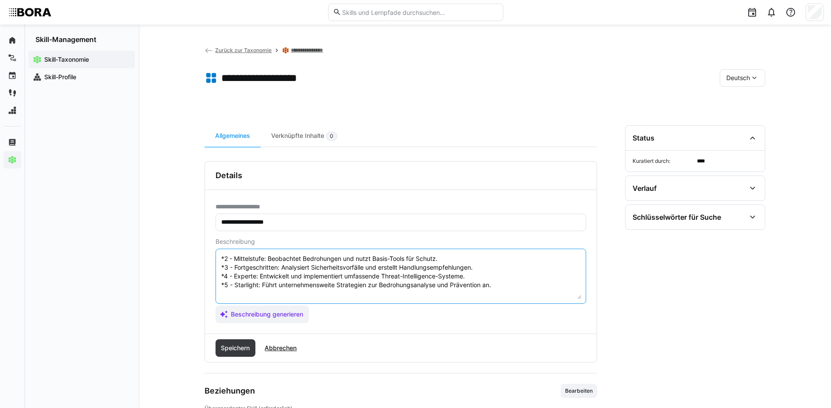
scroll to position [88, 0]
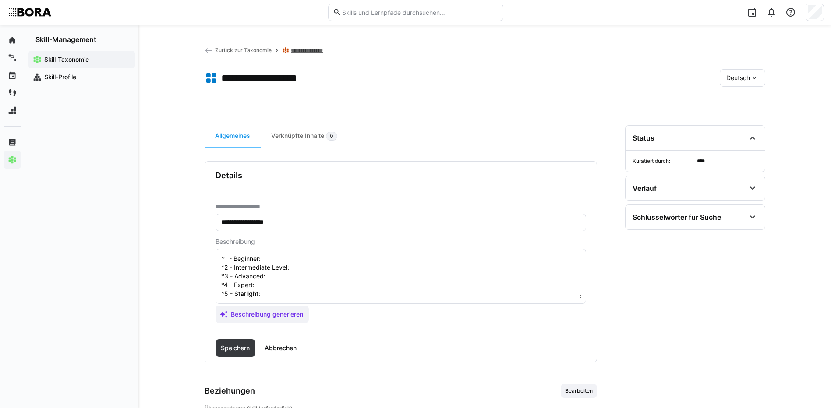
click at [283, 262] on textarea "Metadatenmanagement bezieht sich auf die Verwaltung und Organisation von Metada…" at bounding box center [400, 277] width 361 height 46
paste textarea "Knows basic threat types and security risks."
click at [303, 269] on textarea "Metadatenmanagement bezieht sich auf die Verwaltung und Organisation von Metada…" at bounding box center [400, 277] width 361 height 46
paste textarea "Monitors threats and uses basic protection tools."
click at [273, 277] on textarea at bounding box center [400, 277] width 361 height 46
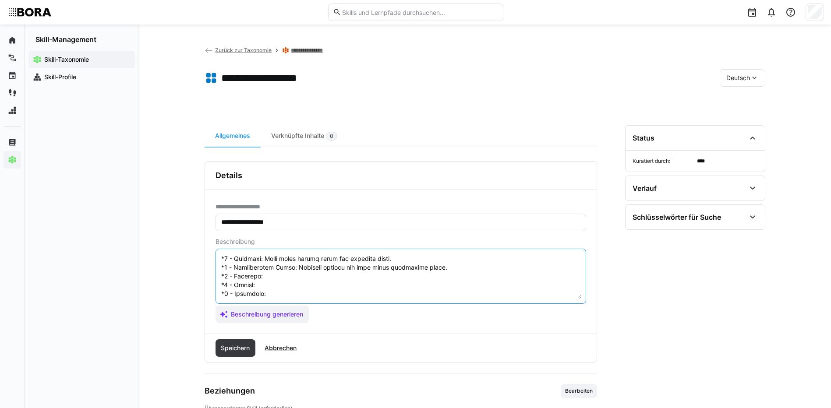
paste textarea "Analyzes security incidents and creates recommendations."
click at [259, 288] on textarea at bounding box center [400, 277] width 361 height 46
paste textarea "Develops and implements comprehensive threat intelligence systems."
click at [293, 291] on textarea at bounding box center [400, 277] width 361 height 46
paste textarea "Leads company-wide strategies for threat analysis and prevention."
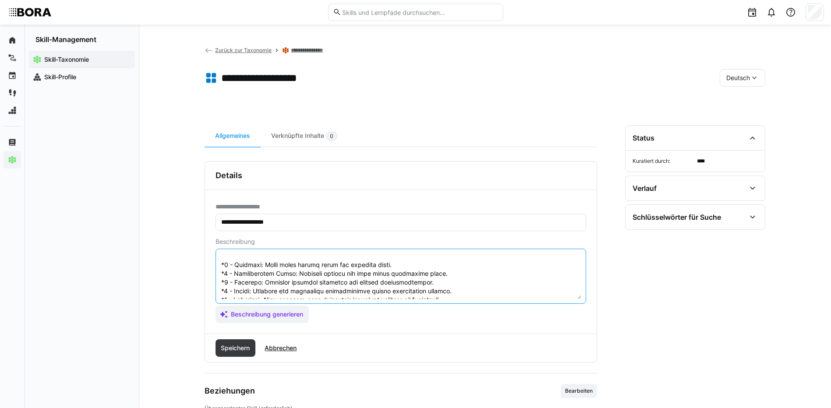
scroll to position [96, 0]
drag, startPoint x: 220, startPoint y: 258, endPoint x: 522, endPoint y: 304, distance: 305.5
click at [522, 304] on app-assistant-generate-form "Beschreibung Beschreibung generieren" at bounding box center [401, 280] width 371 height 85
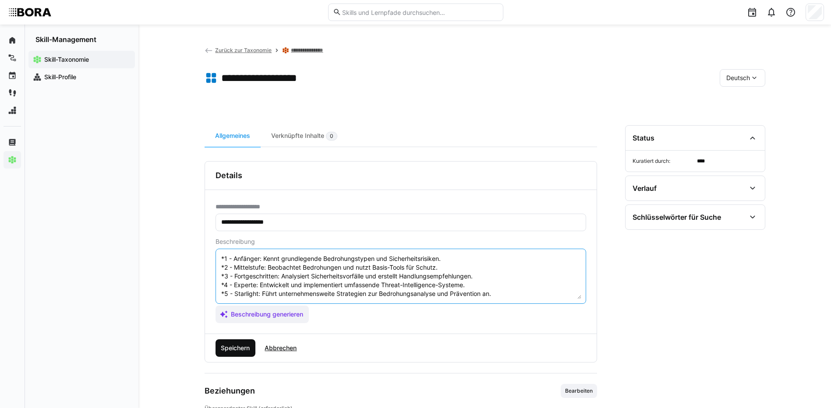
type textarea "Metadatenmanagement bezieht sich auf die Verwaltung und Organisation von Metada…"
click at [238, 349] on span "Speichern" at bounding box center [236, 348] width 32 height 9
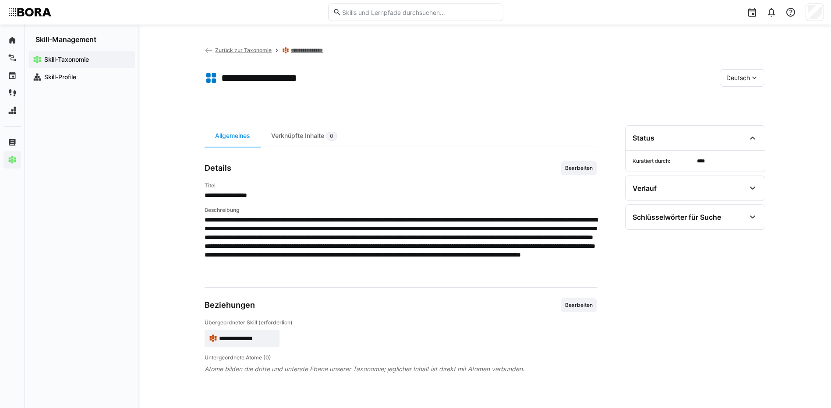
click at [748, 71] on div "Deutsch" at bounding box center [743, 78] width 46 height 18
click at [746, 114] on div "Englisch" at bounding box center [743, 119] width 46 height 18
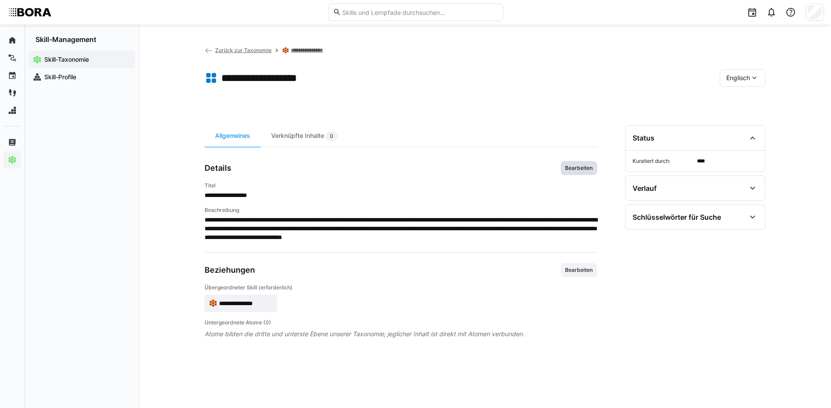
click at [585, 165] on span "Bearbeiten" at bounding box center [578, 168] width 29 height 7
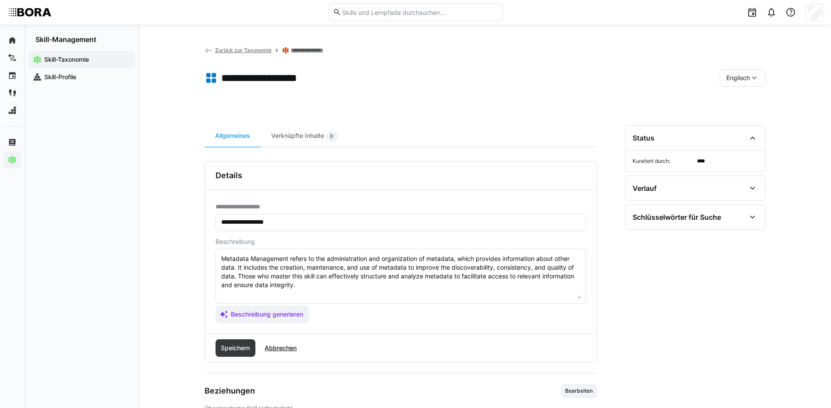
click at [502, 293] on textarea "Metadata Management refers to the administration and organization of metadata, …" at bounding box center [400, 277] width 361 height 46
paste textarea "*1 - Beginner: Knows basic threat types and security risks. *2 - Intermediate L…"
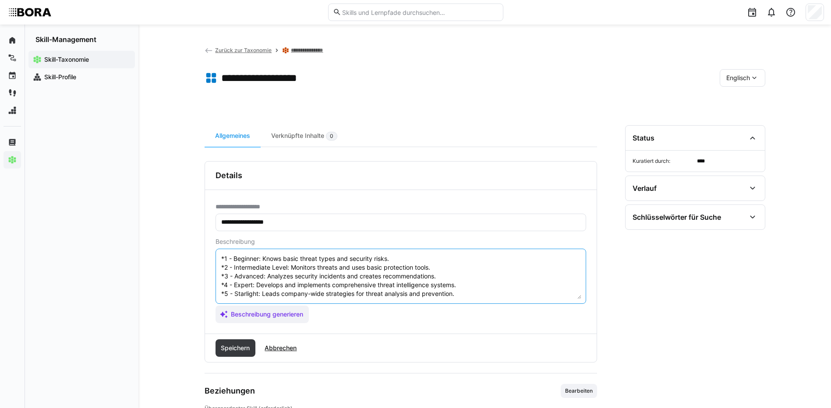
drag, startPoint x: 221, startPoint y: 294, endPoint x: 309, endPoint y: 300, distance: 88.3
click at [305, 299] on eds-input "Metadata Management refers to the administration and organization of metadata, …" at bounding box center [401, 276] width 371 height 55
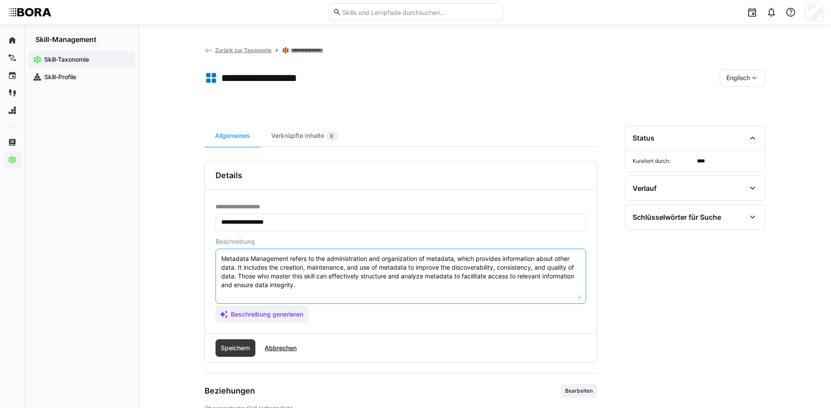
scroll to position [0, 0]
paste textarea "*1 - Beginner: Knows basic threat types and security risks. *2 - Intermediate L…"
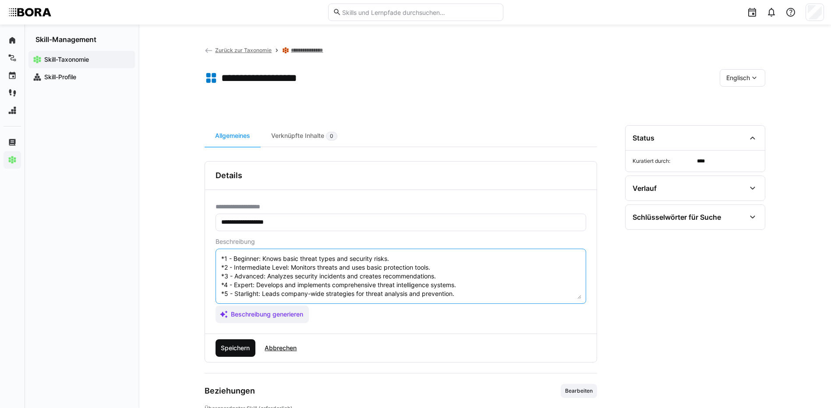
type textarea "Metadata Management refers to the administration and organization of metadata, …"
click at [238, 350] on span "Speichern" at bounding box center [236, 348] width 32 height 9
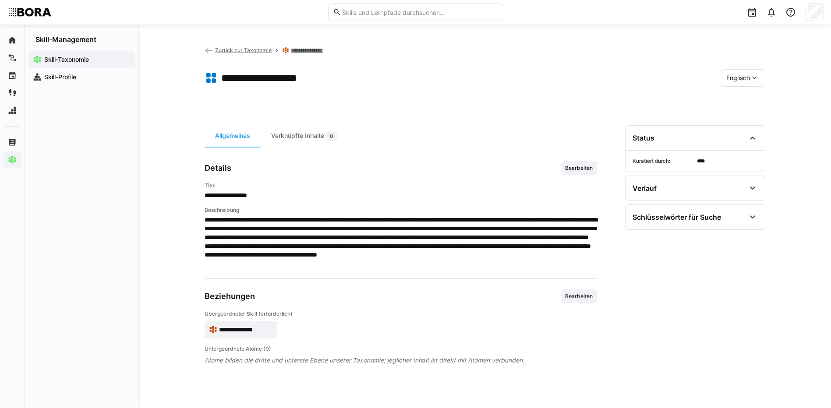
drag, startPoint x: 743, startPoint y: 78, endPoint x: 741, endPoint y: 85, distance: 7.7
click at [743, 78] on span "Englisch" at bounding box center [739, 78] width 24 height 9
click at [738, 108] on div "Deutsch" at bounding box center [742, 101] width 46 height 18
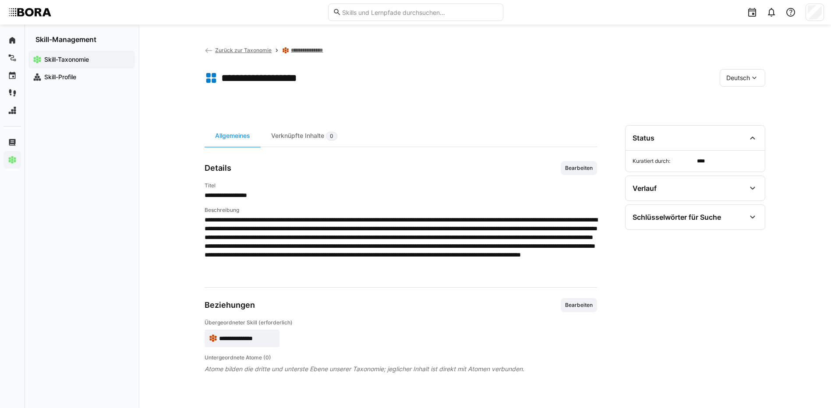
click at [327, 49] on link "**********" at bounding box center [315, 50] width 48 height 7
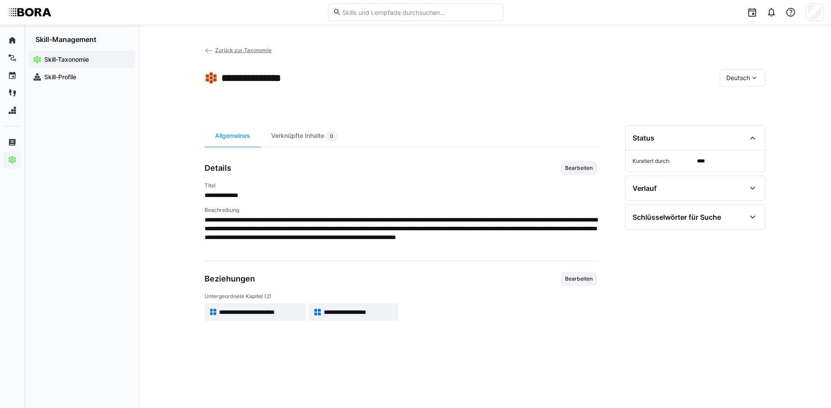
click at [249, 48] on span "Zurück zur Taxonomie" at bounding box center [243, 50] width 57 height 7
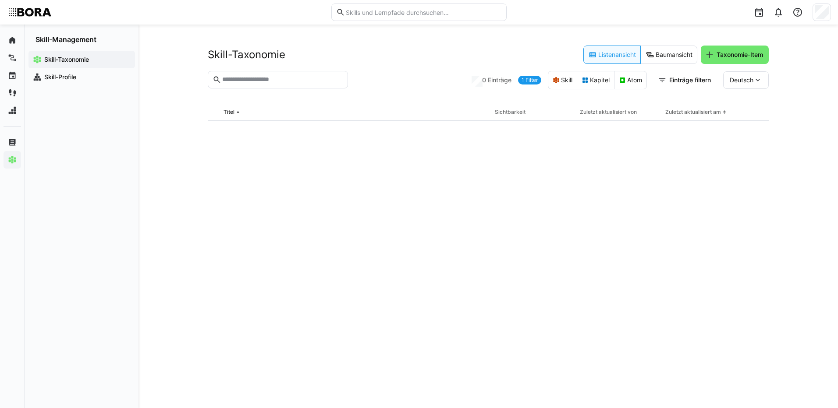
click at [282, 81] on input "text" at bounding box center [282, 80] width 122 height 8
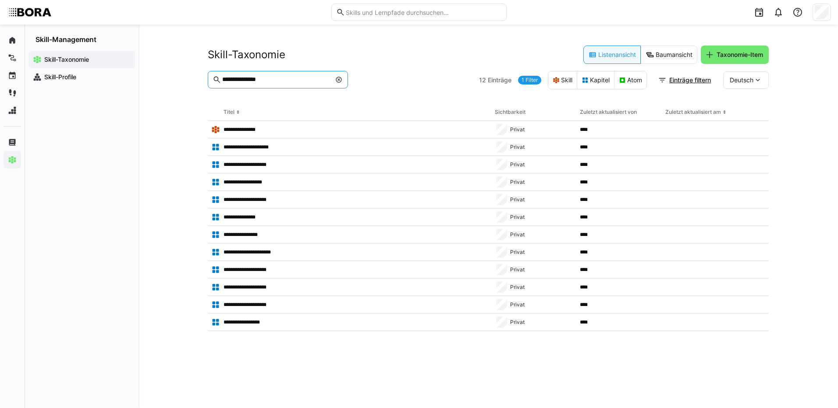
type input "**********"
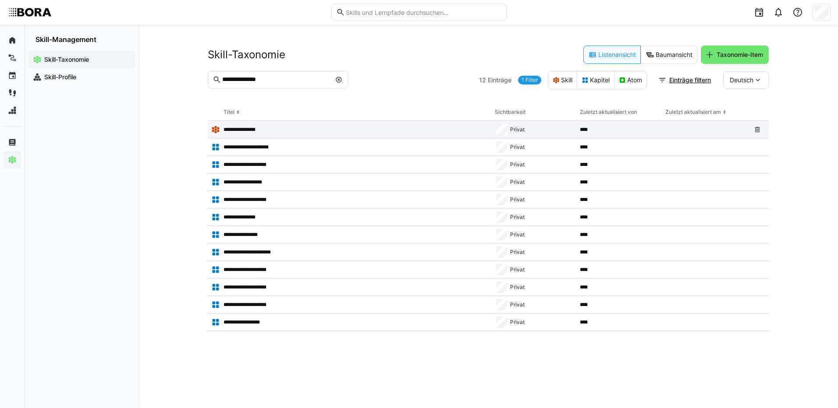
click at [249, 126] on p "**********" at bounding box center [243, 129] width 40 height 7
